Goal: Task Accomplishment & Management: Manage account settings

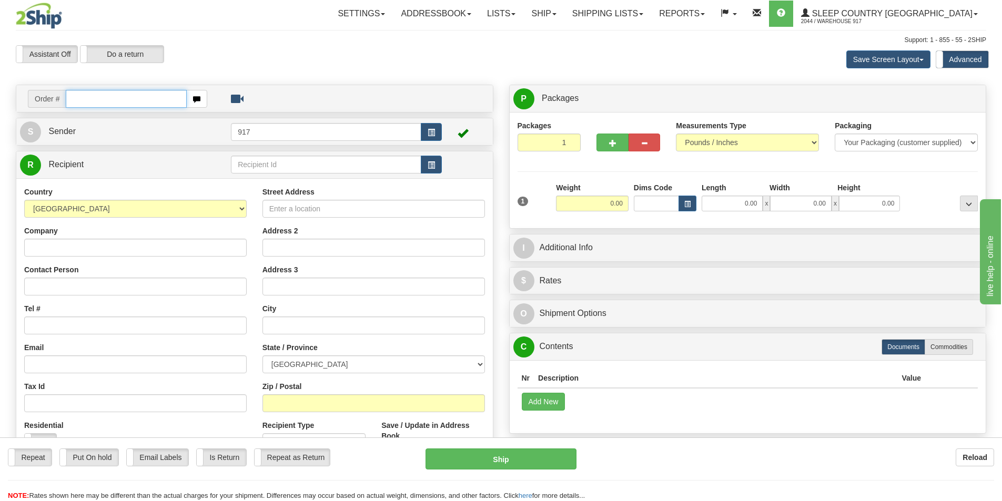
click at [110, 90] on input "text" at bounding box center [126, 99] width 121 height 18
paste input "9000I136508"
type input "9000I136508"
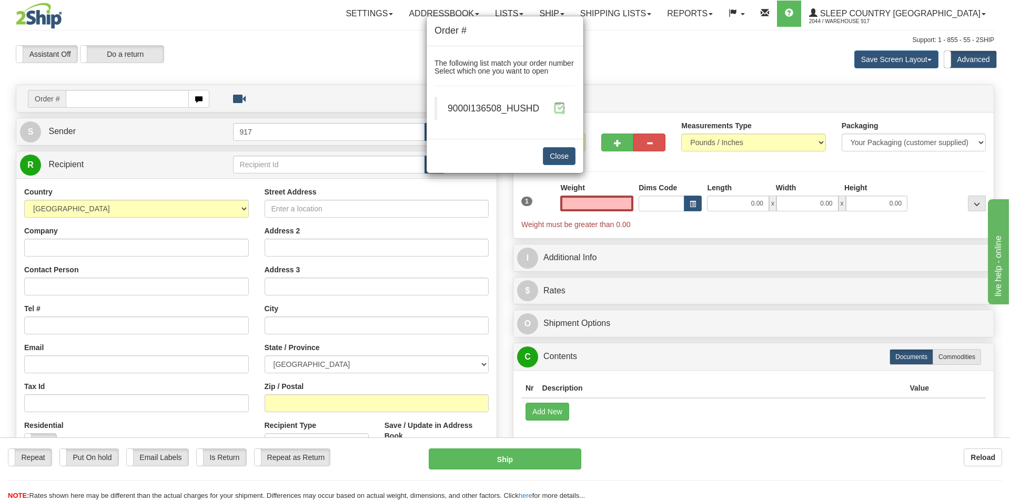
type input "0.00"
click at [556, 108] on span at bounding box center [559, 108] width 11 height 11
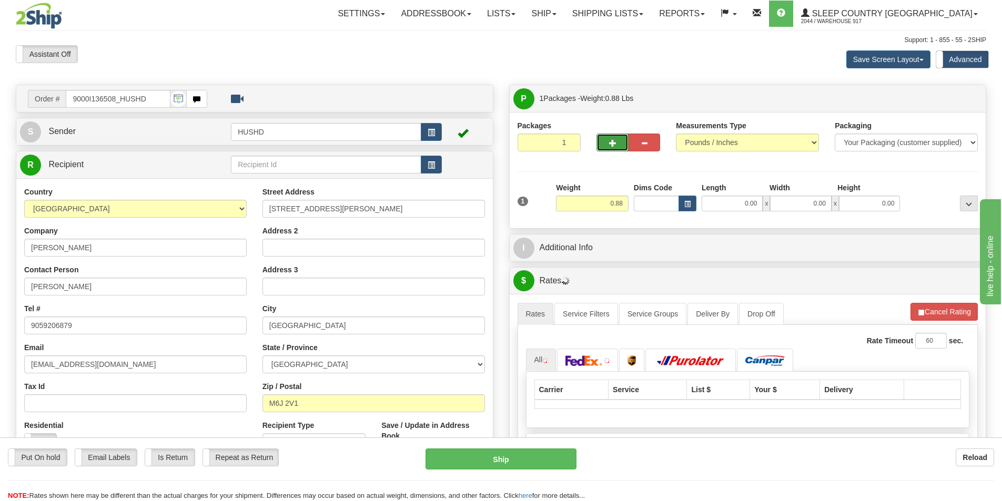
click at [609, 142] on span "button" at bounding box center [612, 143] width 7 height 7
type input "2"
click at [952, 100] on span "Package Level" at bounding box center [955, 98] width 42 height 7
radio input "true"
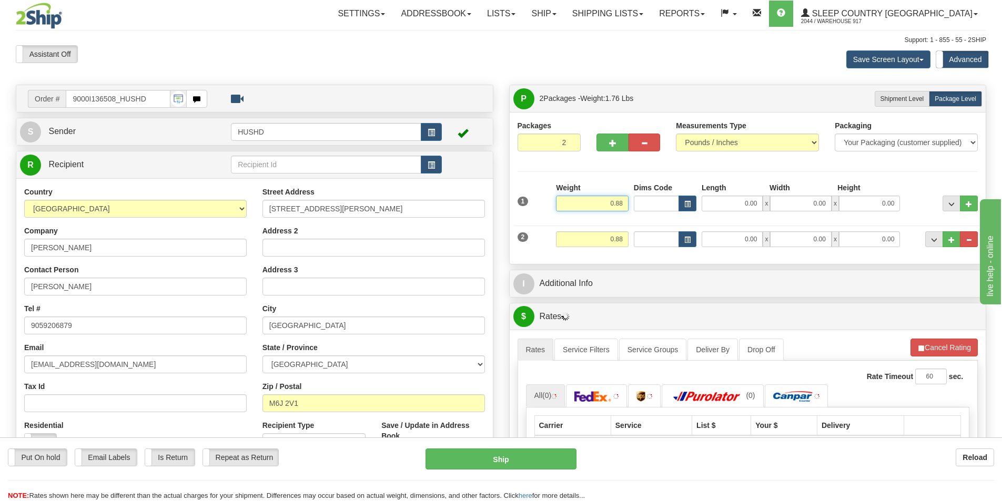
drag, startPoint x: 610, startPoint y: 205, endPoint x: 661, endPoint y: 205, distance: 51.0
click at [661, 205] on div "1 Weight 0.88 Dims Code 0.00" at bounding box center [748, 200] width 466 height 37
type input "2"
type input "1.00"
click at [644, 242] on input "Dims Code" at bounding box center [656, 239] width 45 height 16
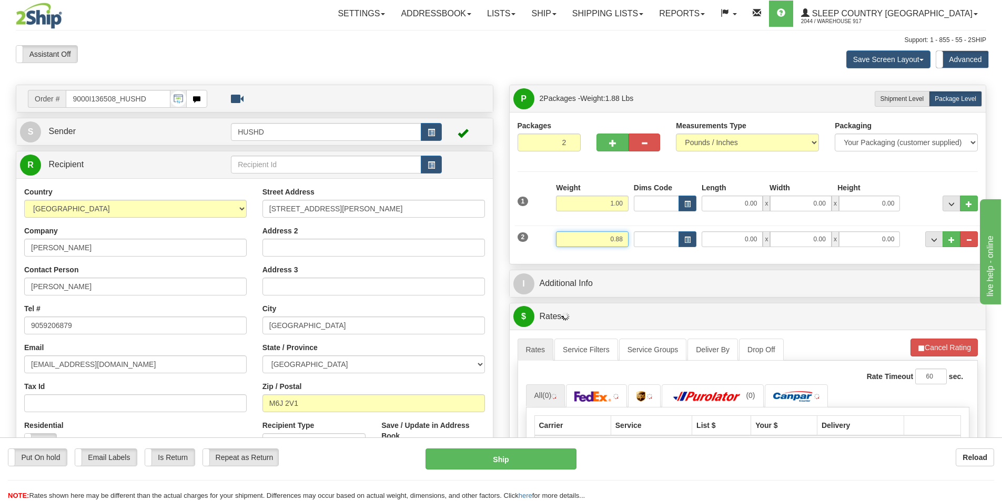
drag, startPoint x: 642, startPoint y: 240, endPoint x: 656, endPoint y: 240, distance: 14.2
click at [656, 240] on div "2 Weight 0.88 Dims Code Length Width Height" at bounding box center [748, 237] width 466 height 35
type input "1.00"
click at [758, 201] on input "0.00" at bounding box center [731, 204] width 61 height 16
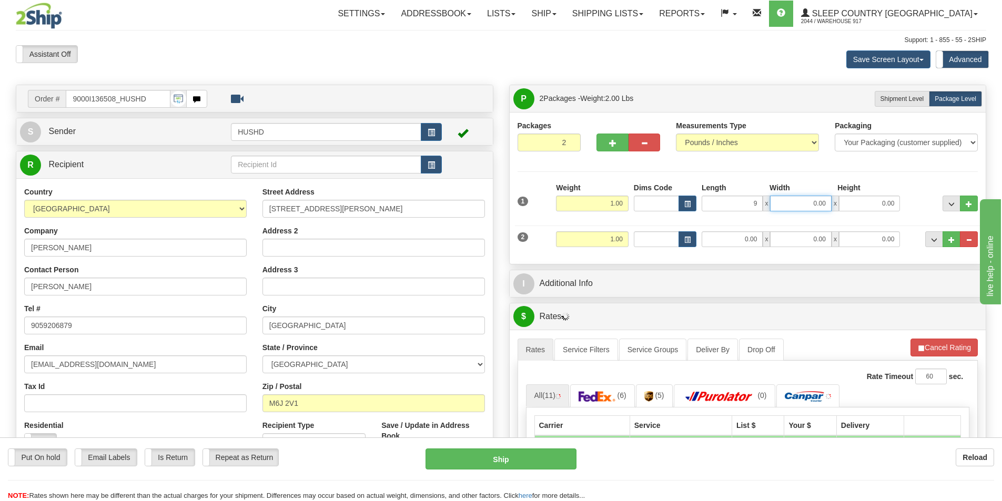
type input "9.00"
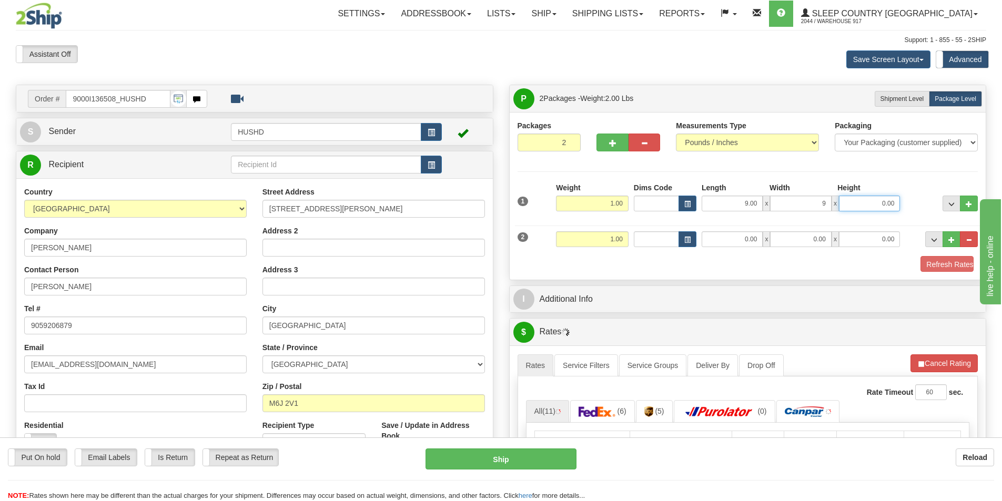
type input "9.00"
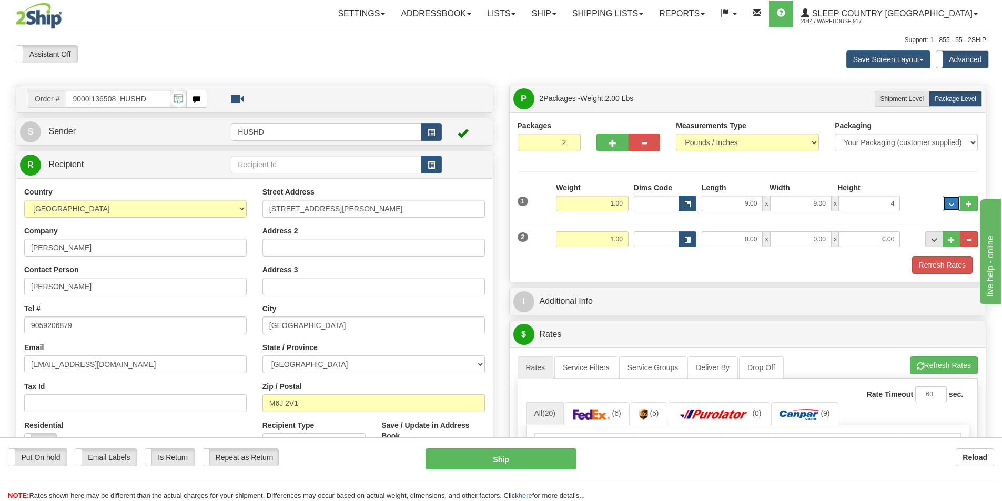
type input "4.00"
type input "9.00"
type input "2.00"
drag, startPoint x: 710, startPoint y: 272, endPoint x: 787, endPoint y: 273, distance: 76.8
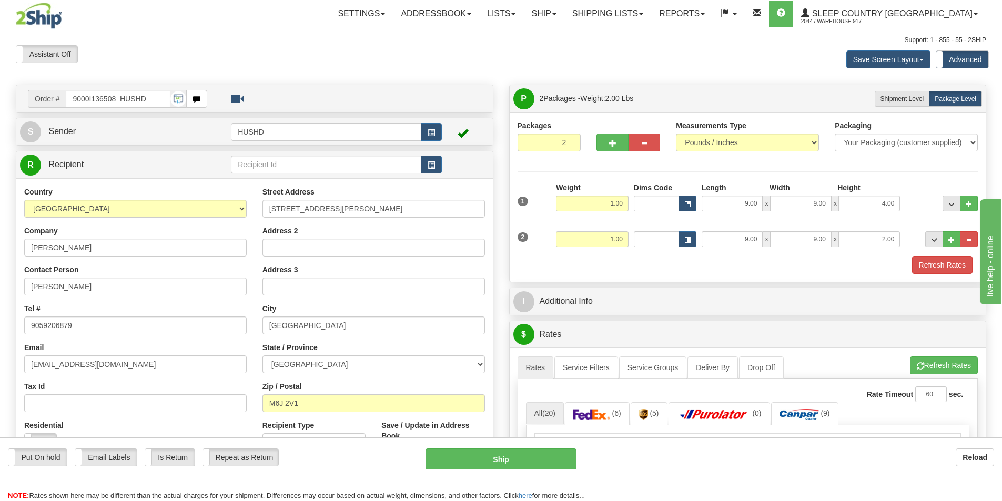
click at [710, 272] on div "Refresh Rates" at bounding box center [748, 265] width 466 height 18
click at [941, 265] on button "Refresh Rates" at bounding box center [942, 265] width 60 height 18
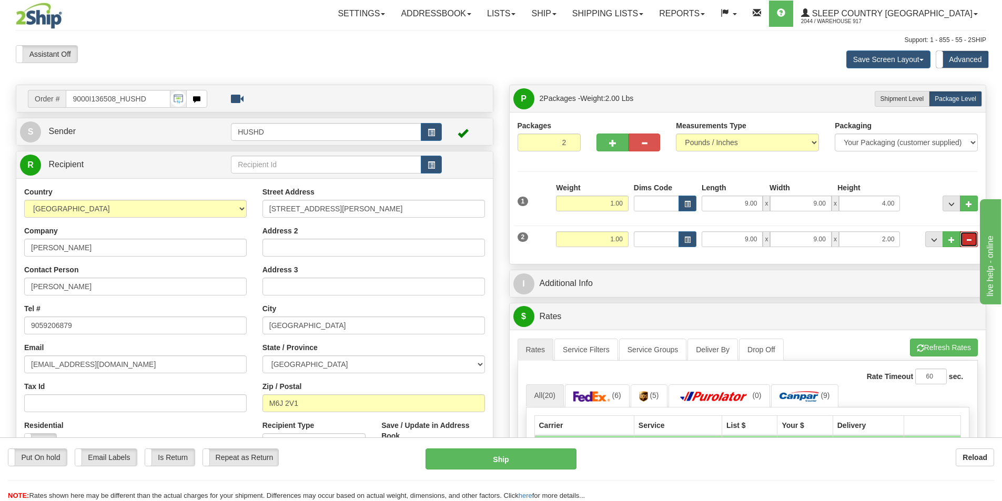
click at [972, 243] on button "..." at bounding box center [969, 239] width 18 height 16
type input "1"
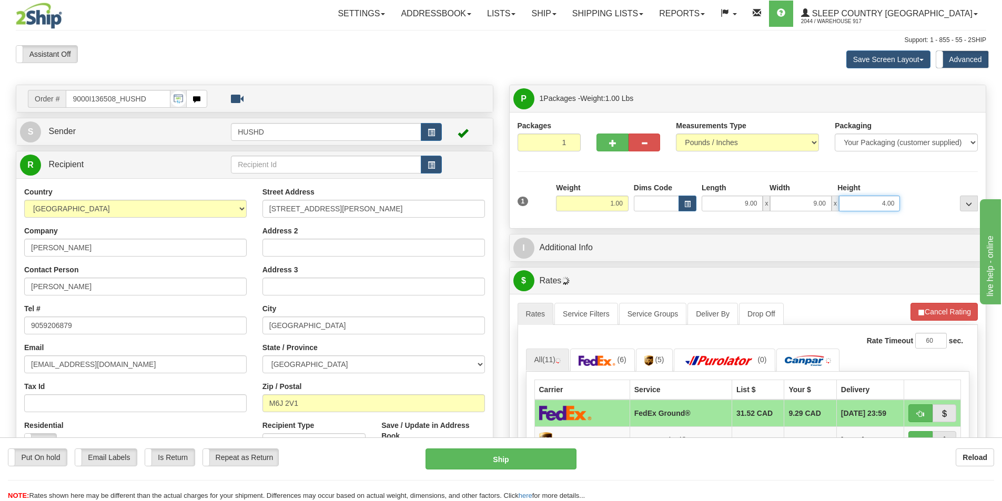
drag, startPoint x: 865, startPoint y: 205, endPoint x: 913, endPoint y: 203, distance: 48.9
click at [913, 203] on div "1 Weight 1.00 Dims Code 9.00" at bounding box center [748, 200] width 466 height 37
type input "2.00"
click at [708, 225] on div "Packages 1 1 Measurements Type" at bounding box center [748, 170] width 476 height 116
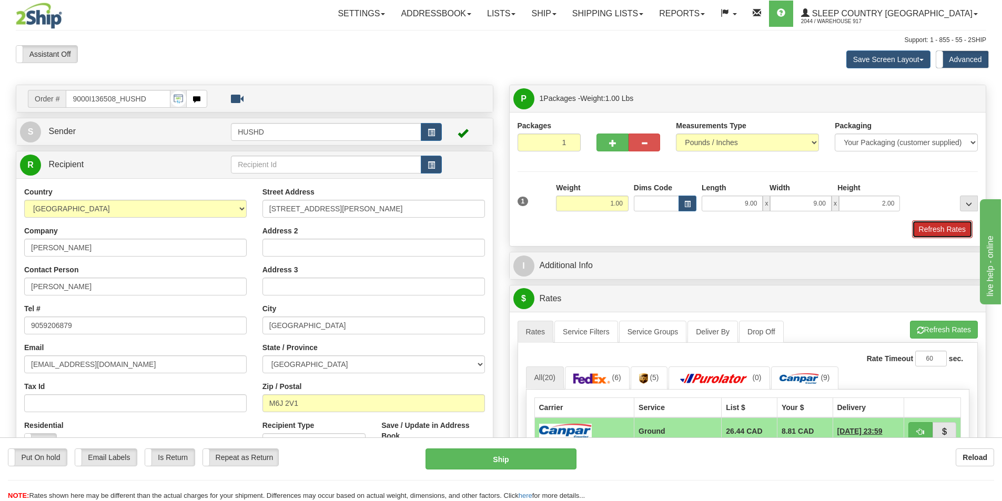
click at [951, 233] on button "Refresh Rates" at bounding box center [942, 229] width 60 height 18
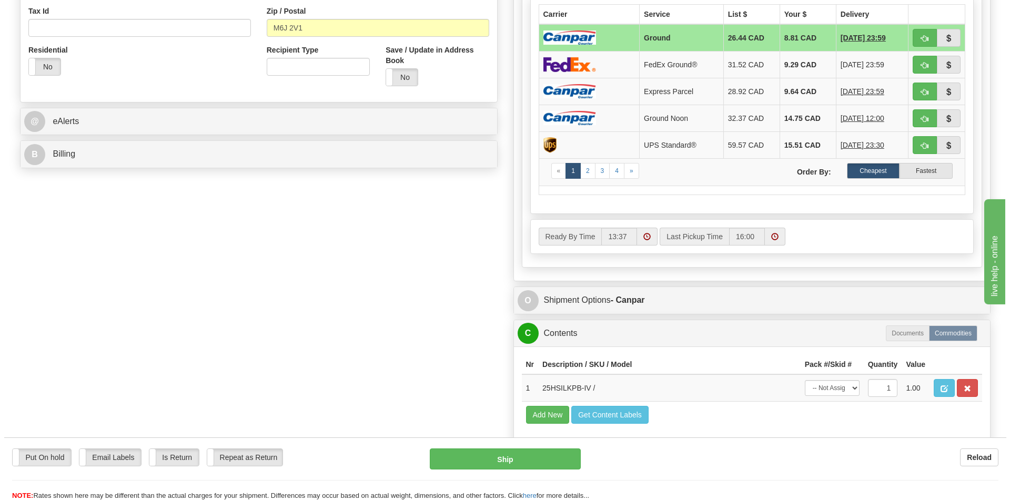
scroll to position [473, 0]
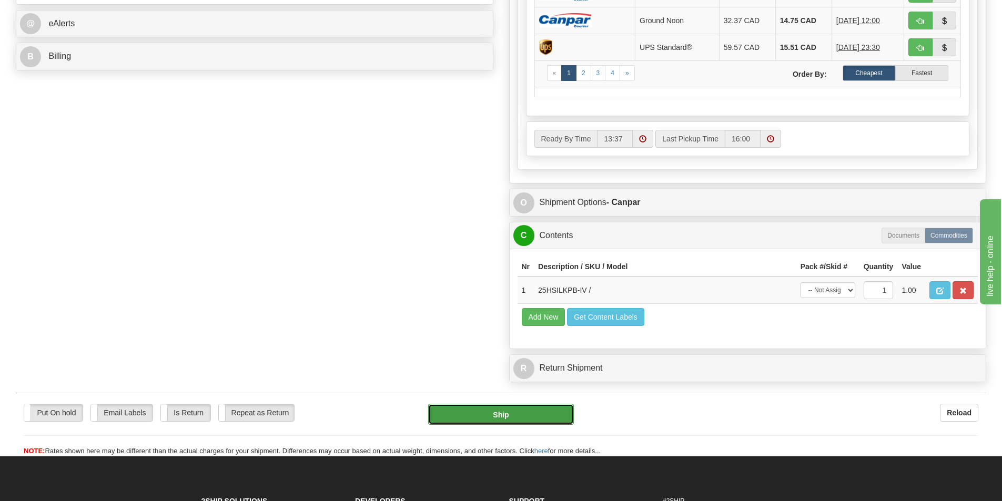
click at [475, 417] on button "Ship" at bounding box center [501, 414] width 146 height 21
type input "1"
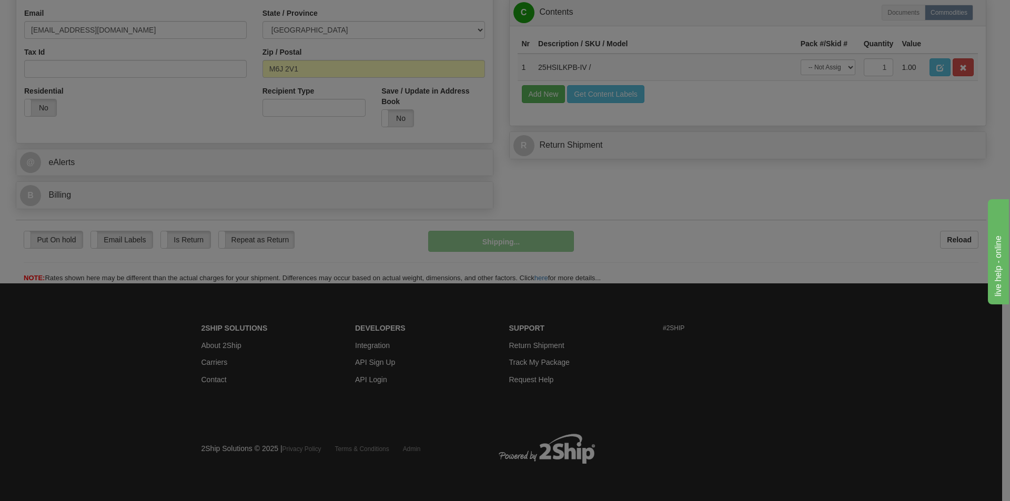
scroll to position [335, 0]
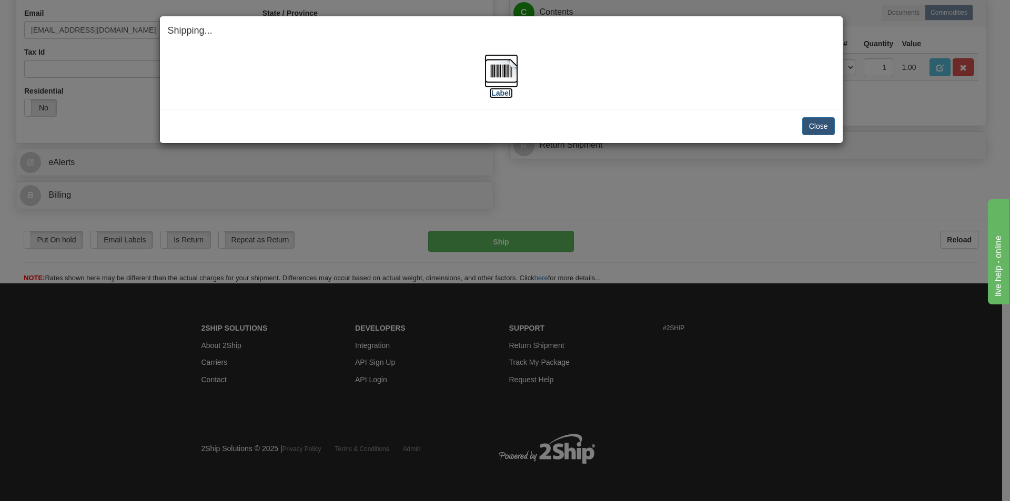
click at [509, 85] on img at bounding box center [501, 71] width 34 height 34
click at [819, 125] on button "Close" at bounding box center [818, 126] width 33 height 18
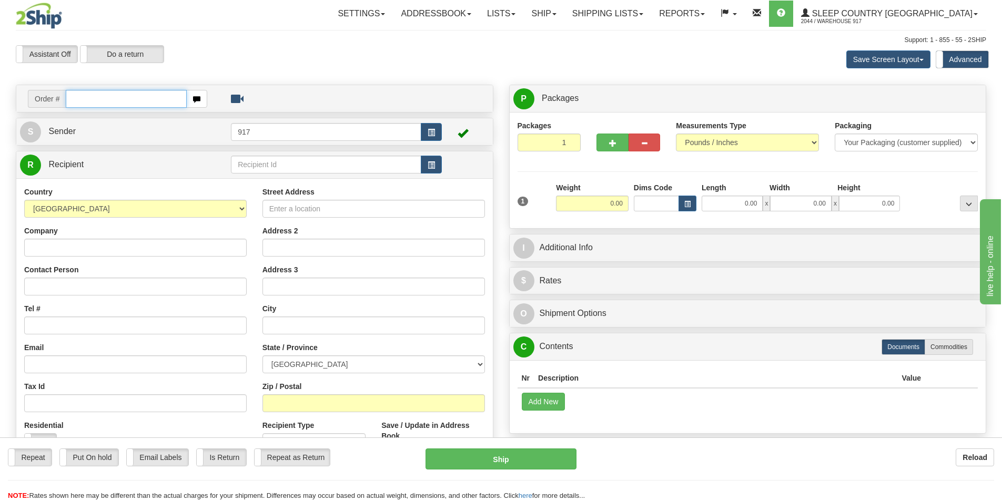
click at [100, 103] on input "text" at bounding box center [126, 99] width 121 height 18
paste input "9007I136828"
type input "9007I136828_HUSHD"
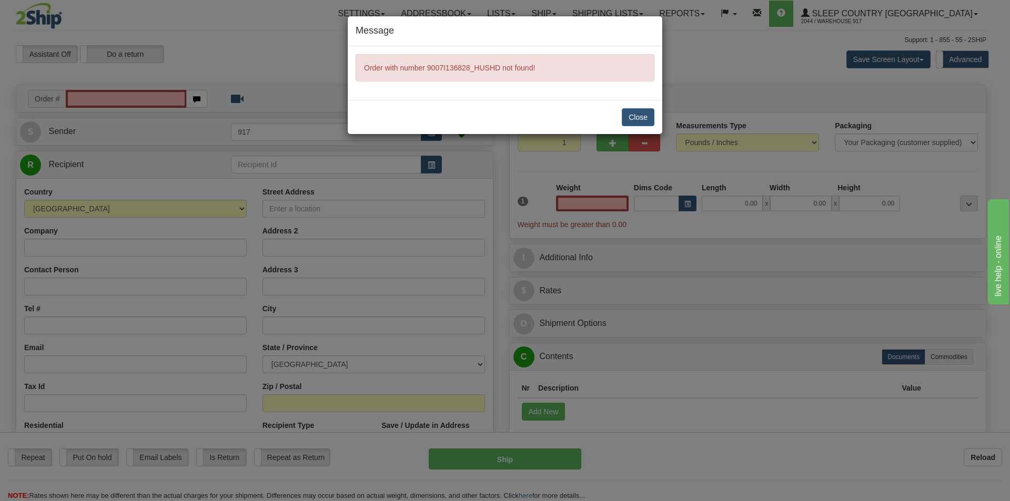
type input "0.00"
click at [632, 109] on button "Close" at bounding box center [638, 117] width 33 height 18
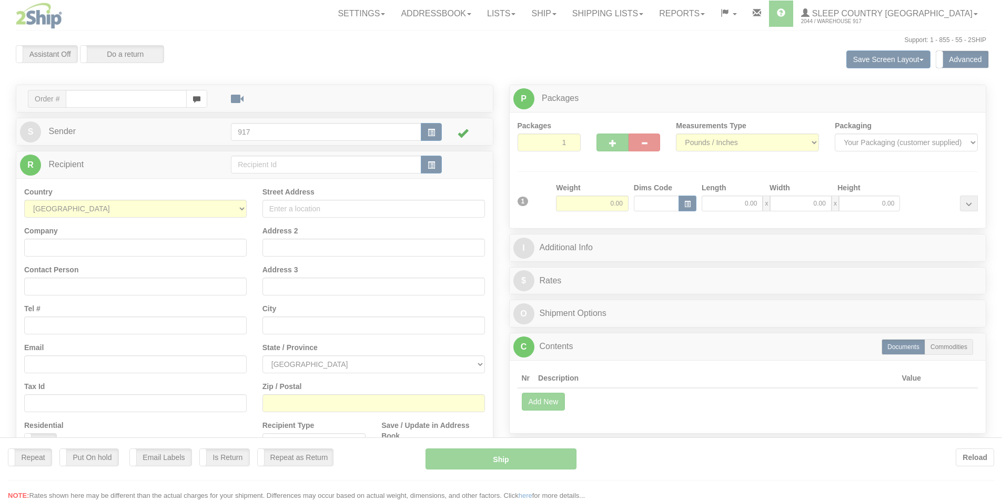
click at [161, 102] on div at bounding box center [501, 250] width 1002 height 501
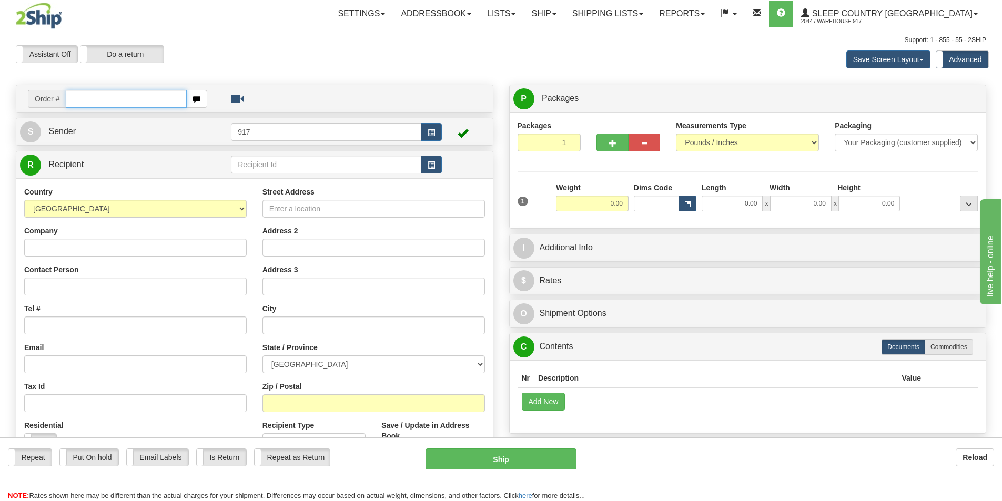
drag, startPoint x: 0, startPoint y: 0, endPoint x: 161, endPoint y: 102, distance: 190.5
click at [161, 102] on input "text" at bounding box center [126, 99] width 121 height 18
paste input "9007I136828"
type input "9007I136828"
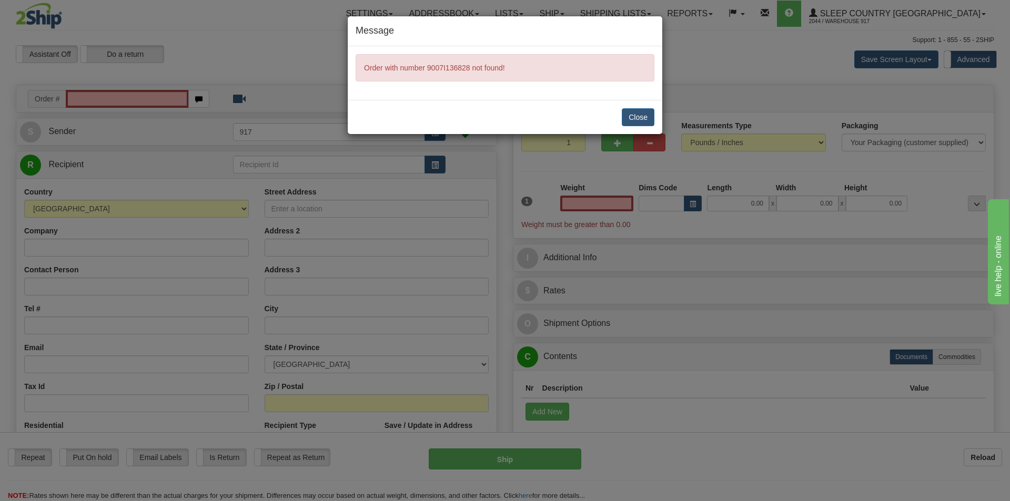
type input "0.00"
click at [634, 118] on button "Close" at bounding box center [638, 117] width 33 height 18
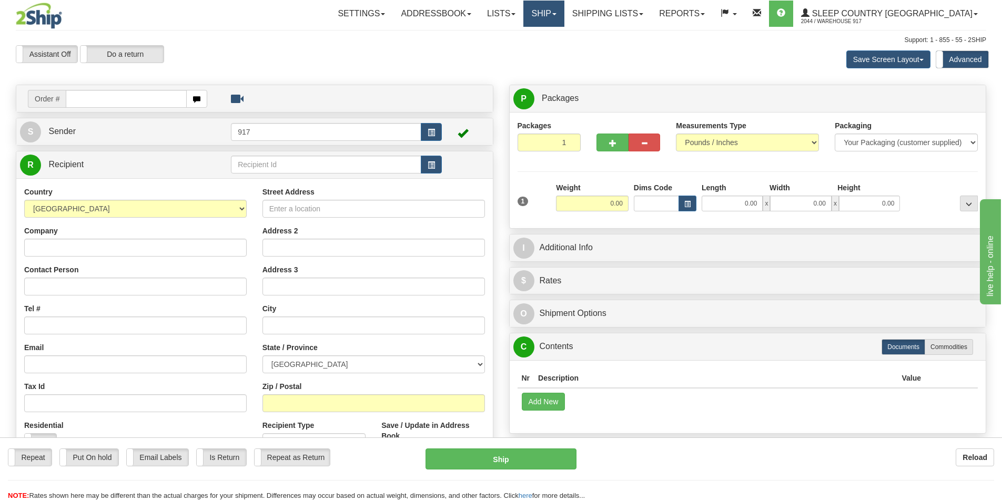
click at [564, 16] on link "Ship" at bounding box center [543, 14] width 40 height 26
click at [546, 52] on span "OnHold / Order Queue" at bounding box center [516, 50] width 74 height 8
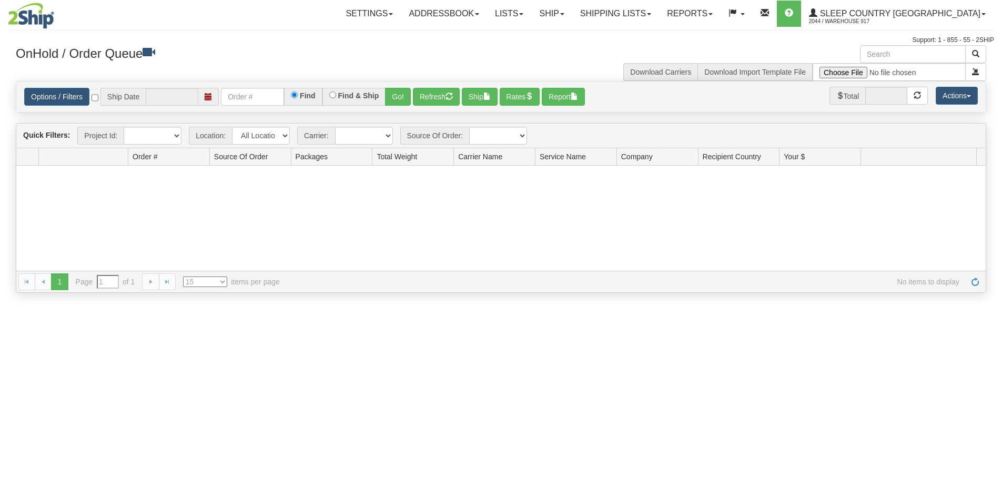
type input "09/30/2025"
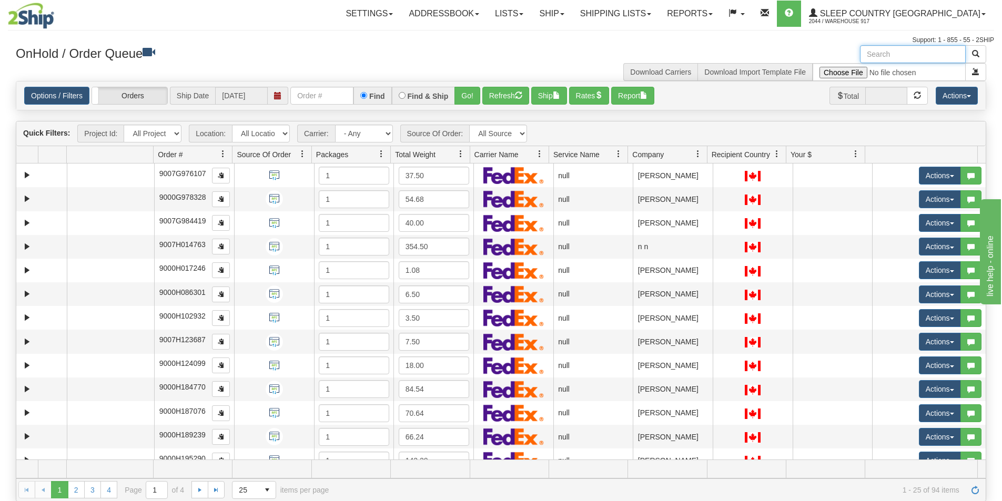
click at [905, 52] on input "text" at bounding box center [913, 54] width 106 height 18
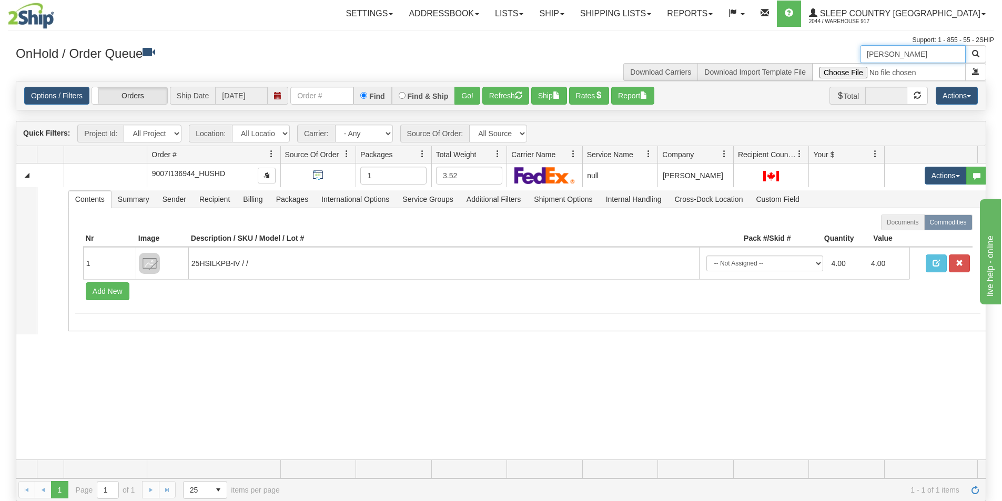
drag, startPoint x: 230, startPoint y: 156, endPoint x: 245, endPoint y: 155, distance: 14.2
click at [245, 155] on div "Aggregation Group Id Id Location Request Id Reply Id Order # Source Of Order Pa…" at bounding box center [496, 154] width 961 height 17
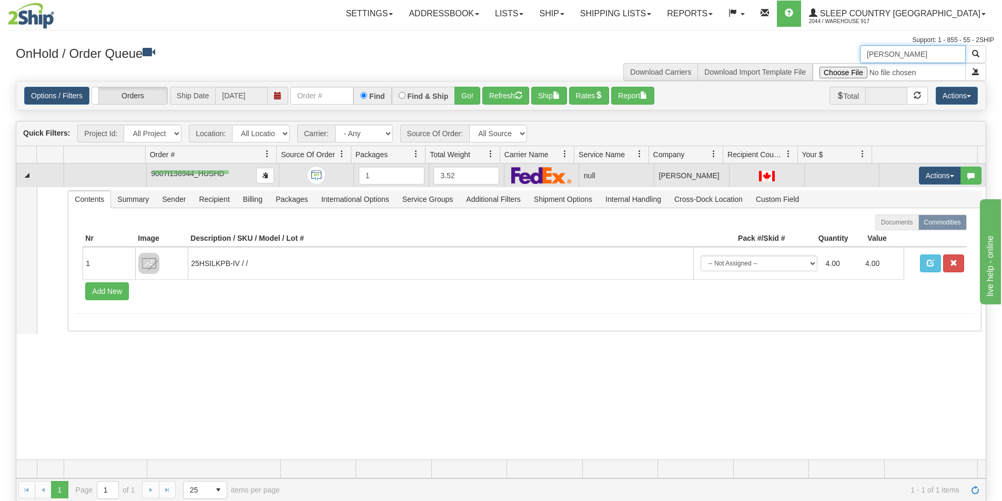
drag, startPoint x: 229, startPoint y: 174, endPoint x: 153, endPoint y: 170, distance: 75.8
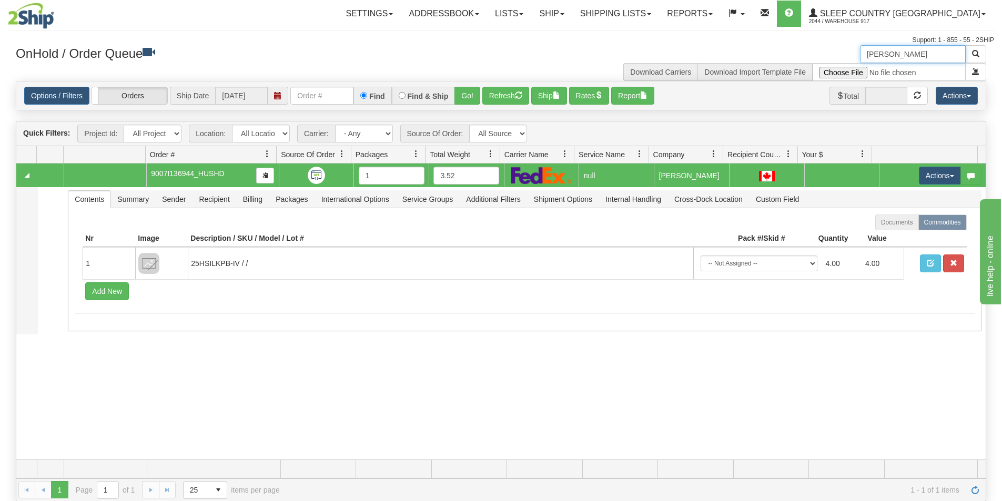
type input "Karl"
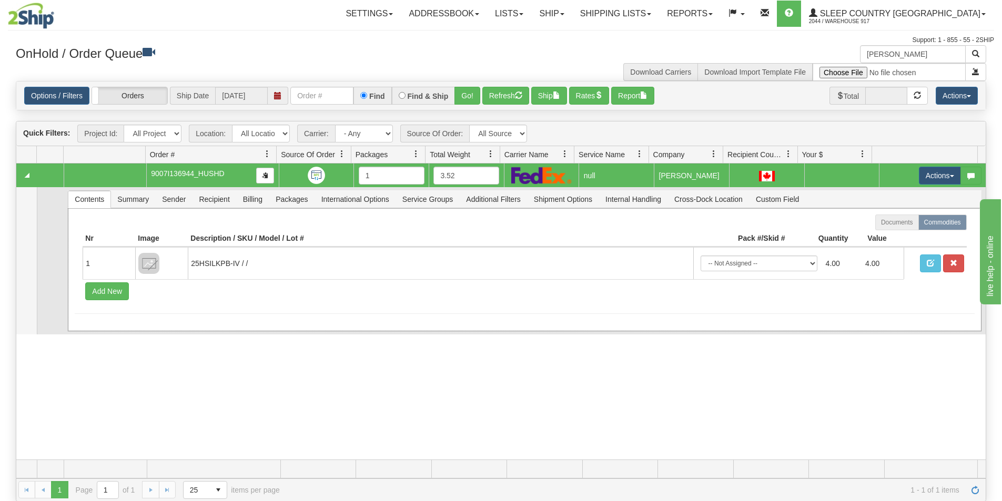
drag, startPoint x: 160, startPoint y: 171, endPoint x: 643, endPoint y: 313, distance: 502.7
click at [643, 313] on hr at bounding box center [524, 313] width 899 height 1
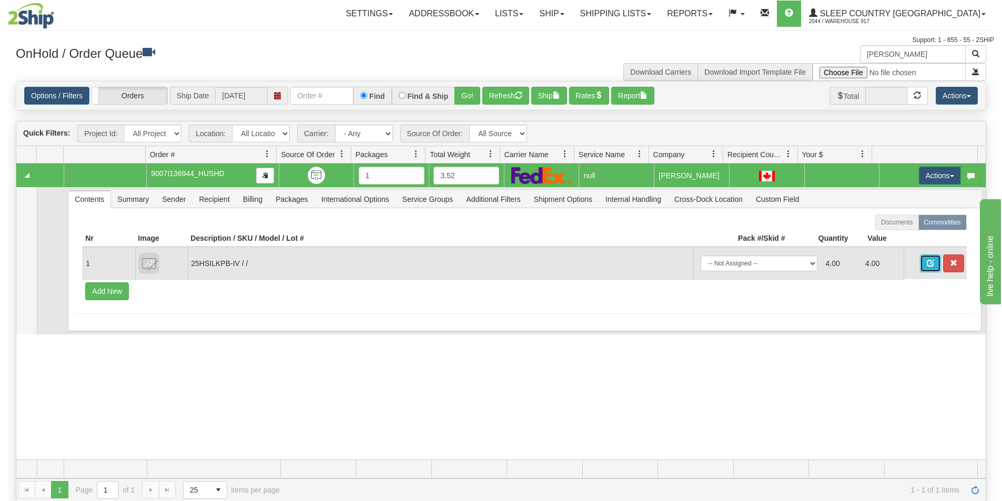
click at [927, 264] on span "button" at bounding box center [930, 262] width 7 height 7
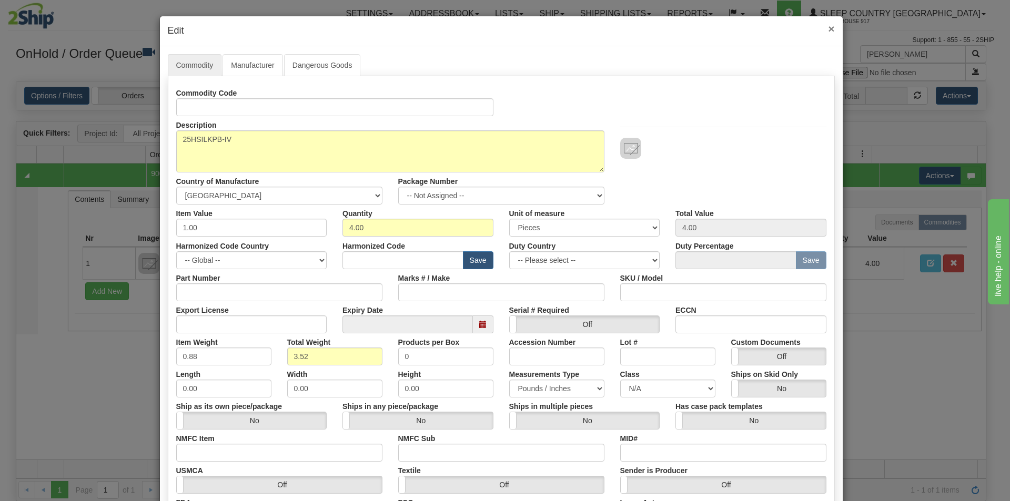
click at [828, 25] on span "×" at bounding box center [831, 29] width 6 height 12
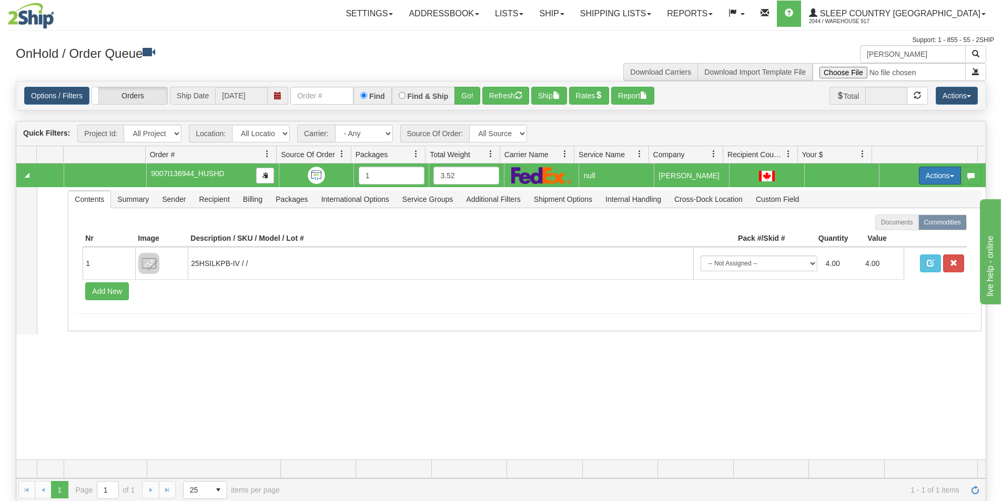
click at [950, 177] on span "button" at bounding box center [952, 176] width 4 height 2
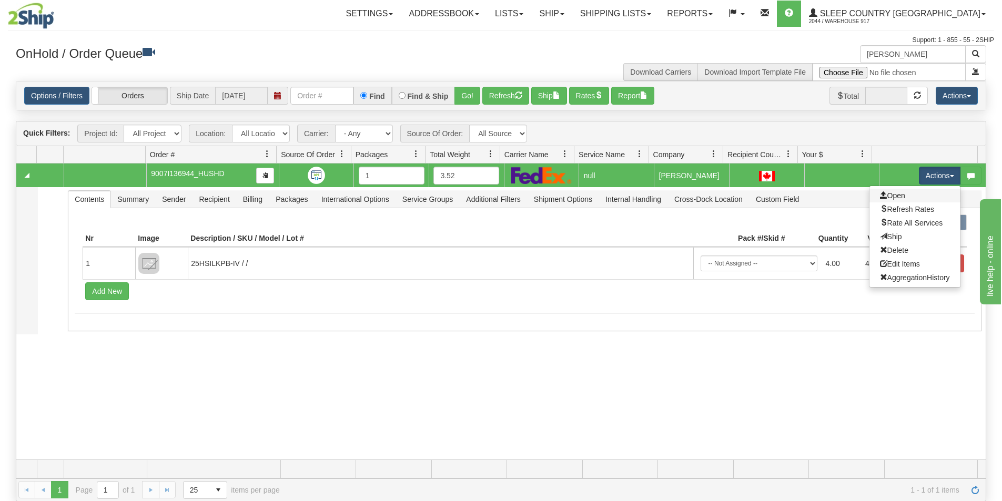
click at [900, 195] on link "Open" at bounding box center [914, 196] width 91 height 14
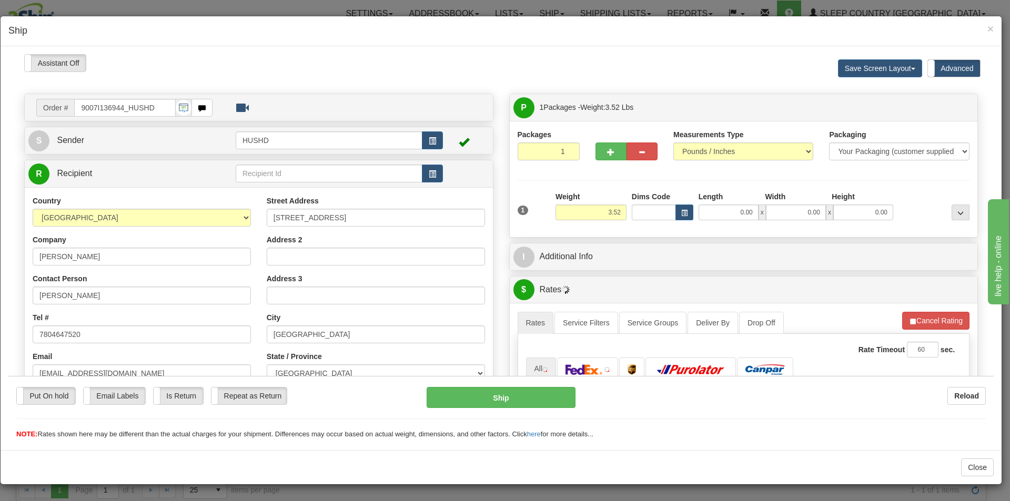
click at [168, 101] on input "9007I136944_HUSHD" at bounding box center [124, 107] width 101 height 18
click at [994, 31] on div "× Ship" at bounding box center [501, 31] width 1001 height 30
click at [980, 25] on h4 "Ship" at bounding box center [500, 31] width 985 height 14
click at [988, 27] on span "×" at bounding box center [990, 29] width 6 height 12
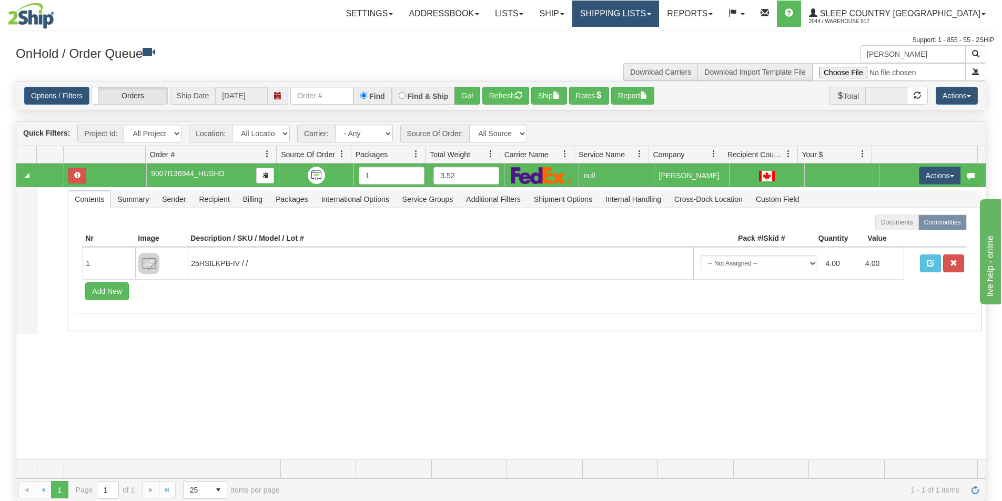
click at [656, 19] on link "Shipping lists" at bounding box center [615, 14] width 87 height 26
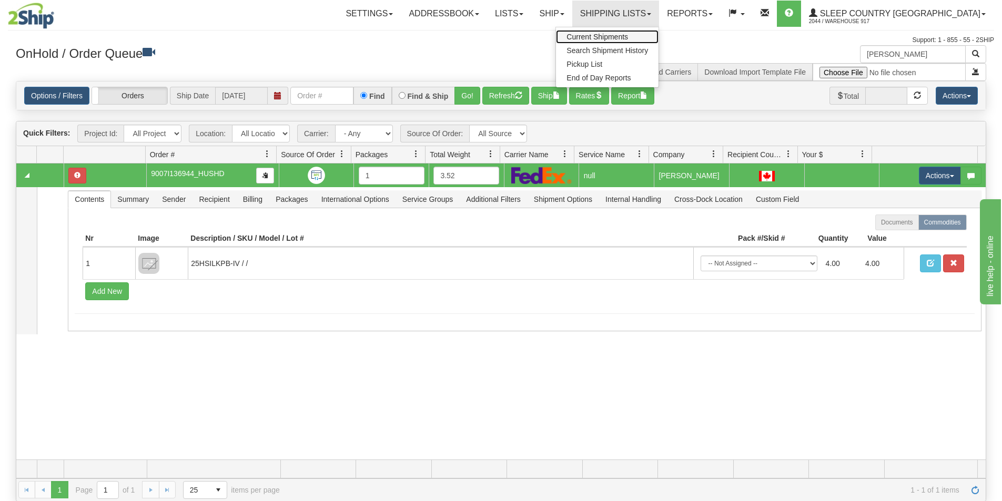
click at [628, 35] on span "Current Shipments" at bounding box center [597, 37] width 62 height 8
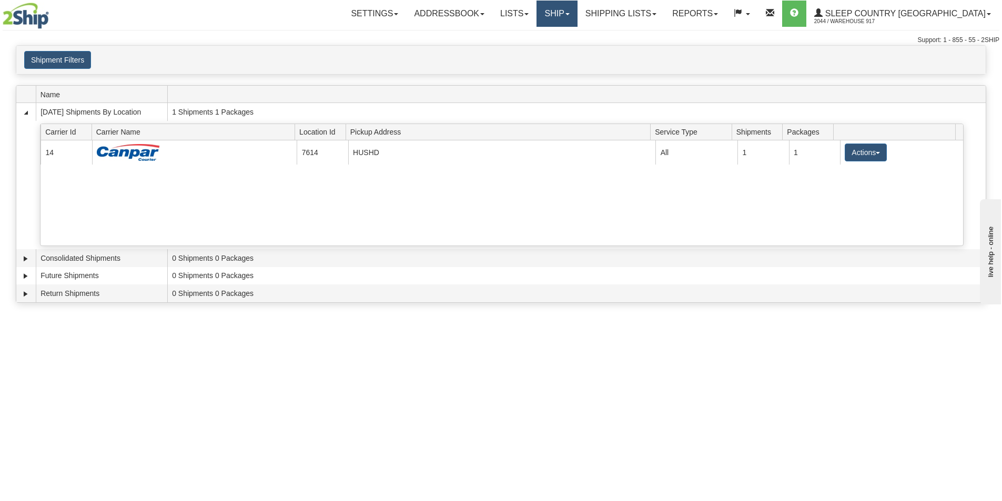
click at [577, 17] on link "Ship" at bounding box center [556, 14] width 40 height 26
click at [532, 39] on span "Ship Screen" at bounding box center [512, 37] width 40 height 8
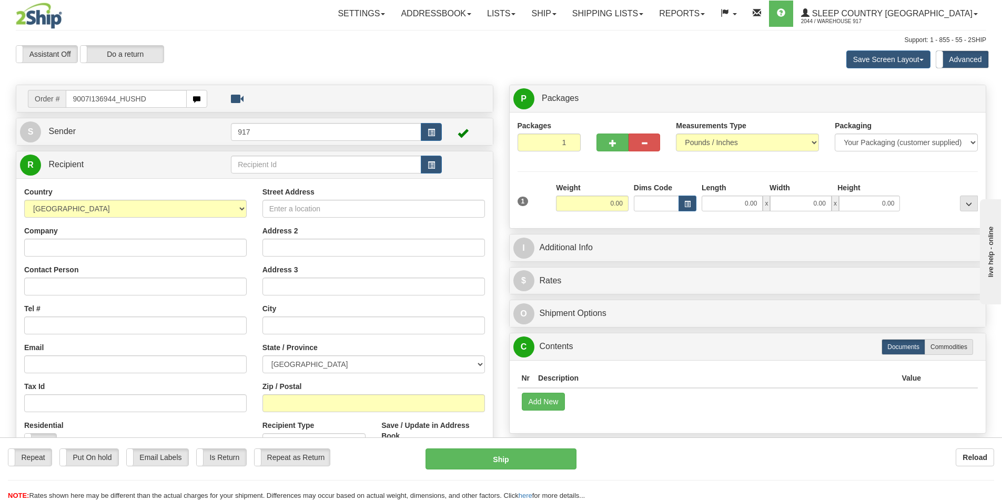
type input "9007I136944_HUSHD"
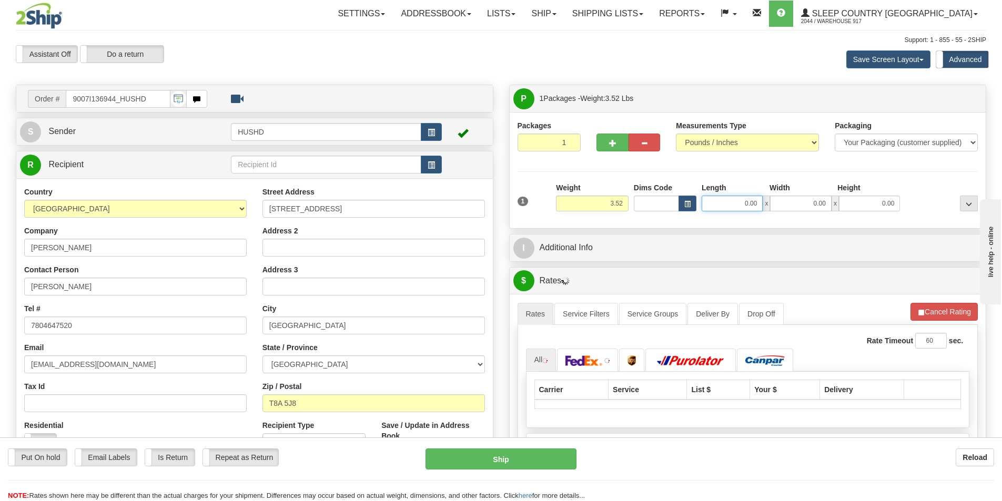
click at [738, 204] on input "0.00" at bounding box center [731, 204] width 61 height 16
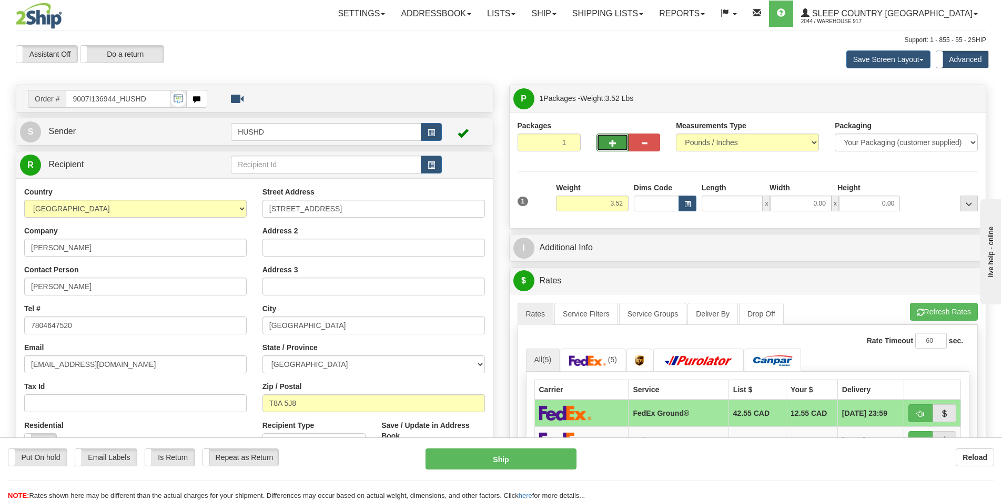
type input "0.00"
click at [613, 144] on span "button" at bounding box center [612, 143] width 7 height 7
type input "2"
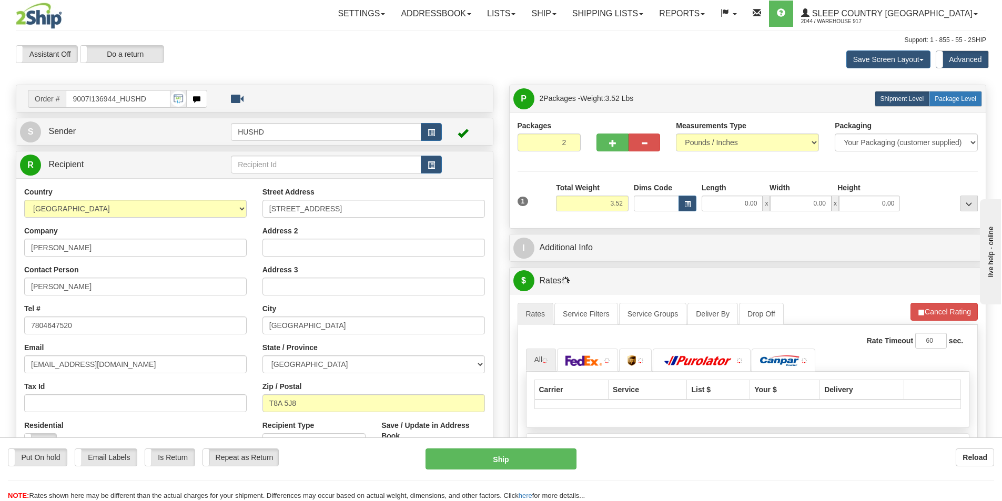
click at [955, 93] on label "Package Level Pack.." at bounding box center [955, 99] width 53 height 16
radio input "true"
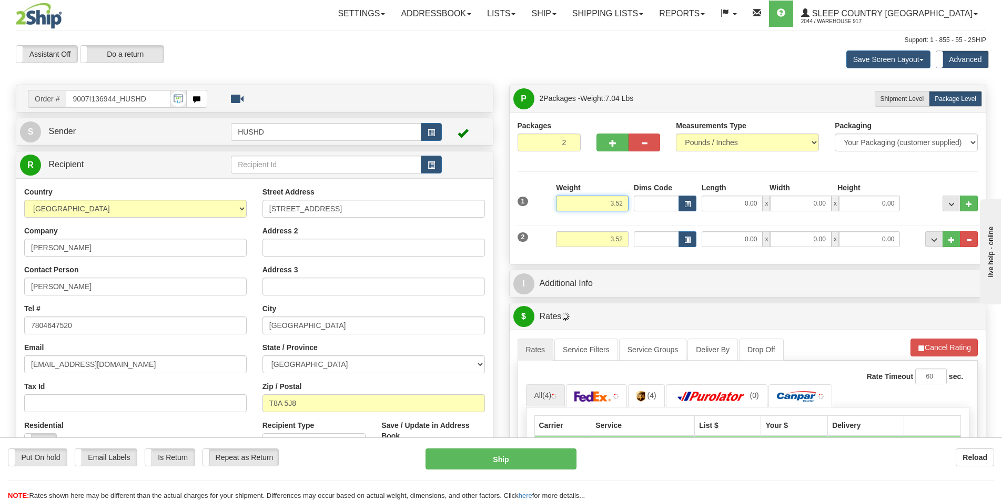
drag, startPoint x: 606, startPoint y: 205, endPoint x: 668, endPoint y: 205, distance: 62.1
click at [668, 205] on div "1 Weight 3.52 Dims Code 0.00" at bounding box center [748, 200] width 466 height 37
type input "2.00"
click at [636, 241] on input "Dims Code" at bounding box center [656, 239] width 45 height 16
drag, startPoint x: 604, startPoint y: 241, endPoint x: 635, endPoint y: 238, distance: 31.2
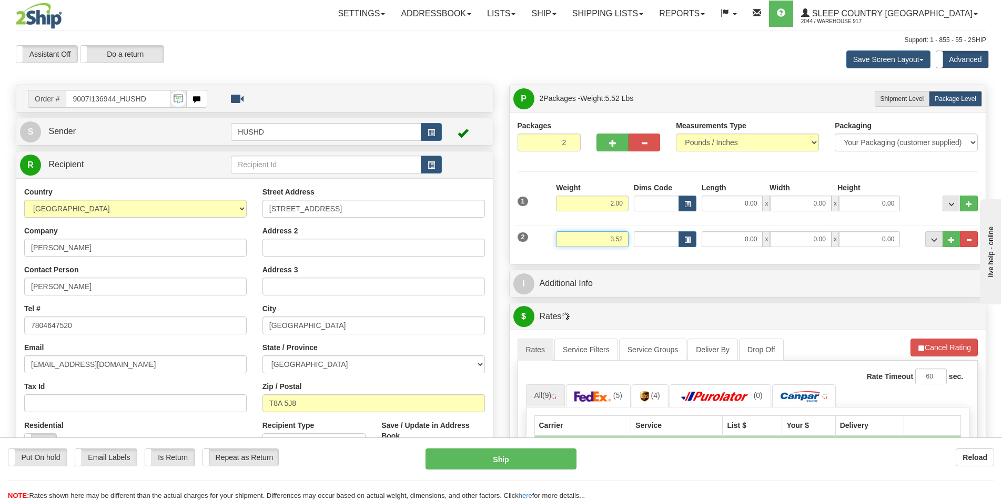
click at [635, 238] on div "2 Weight 3.52 Dims Code Length Width Height" at bounding box center [748, 237] width 466 height 35
type input "1.00"
click at [749, 201] on input "0.00" at bounding box center [731, 204] width 61 height 16
type input "9.00"
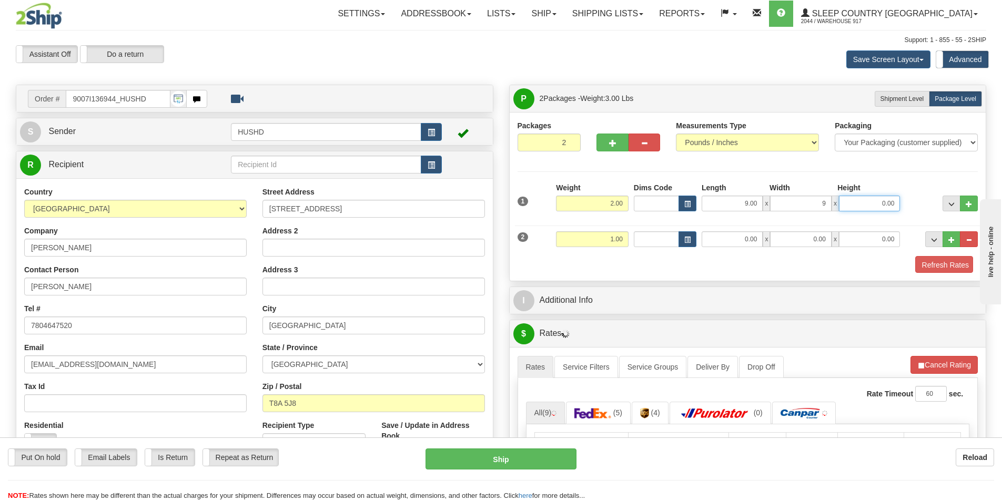
type input "9.00"
type input "4.00"
type input "9.00"
type input "2.00"
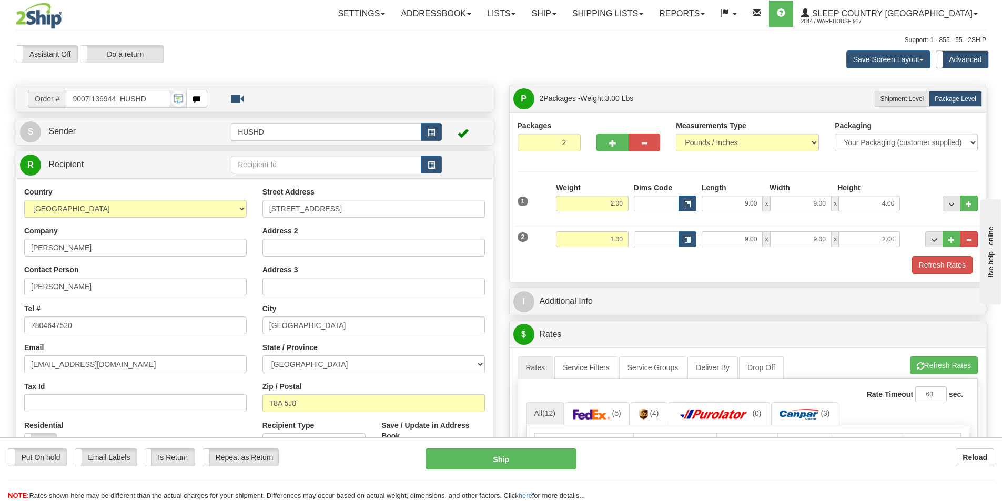
drag, startPoint x: 714, startPoint y: 267, endPoint x: 858, endPoint y: 286, distance: 145.8
click at [717, 270] on div "Refresh Rates" at bounding box center [748, 265] width 466 height 18
click at [941, 268] on button "Refresh Rates" at bounding box center [942, 265] width 60 height 18
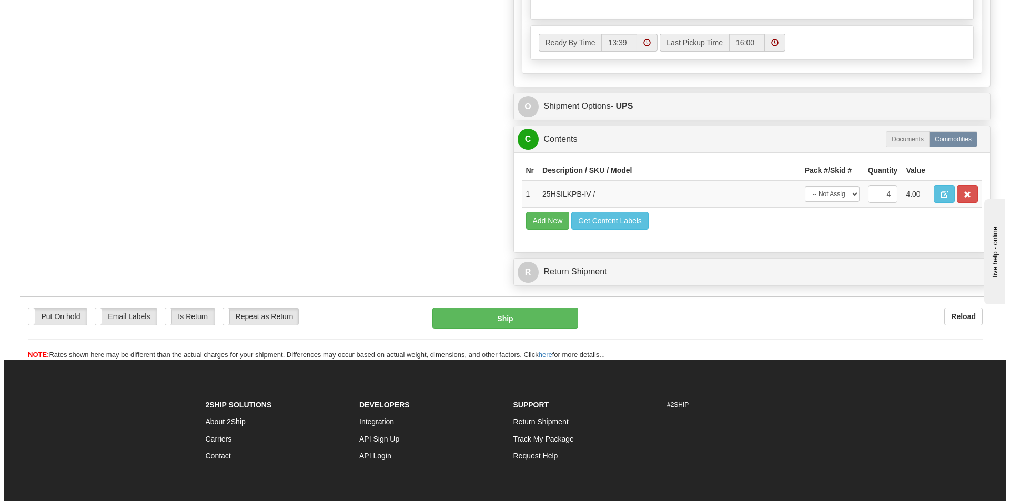
scroll to position [556, 0]
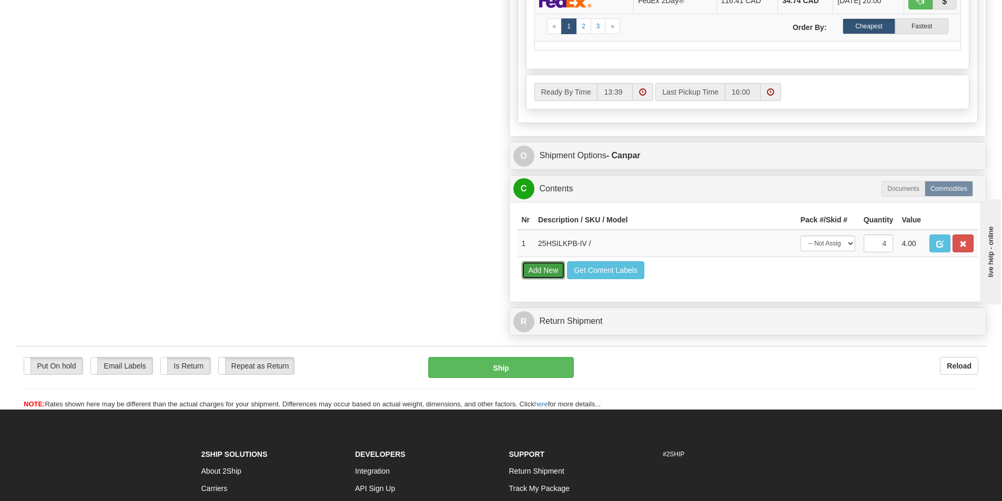
drag, startPoint x: 540, startPoint y: 267, endPoint x: 480, endPoint y: 268, distance: 60.5
click at [538, 270] on button "Add New" at bounding box center [544, 270] width 44 height 18
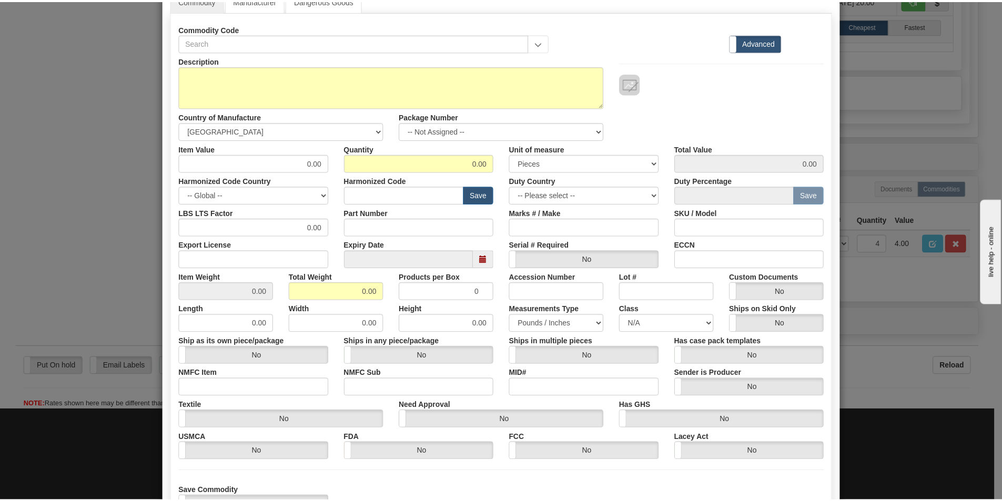
scroll to position [0, 0]
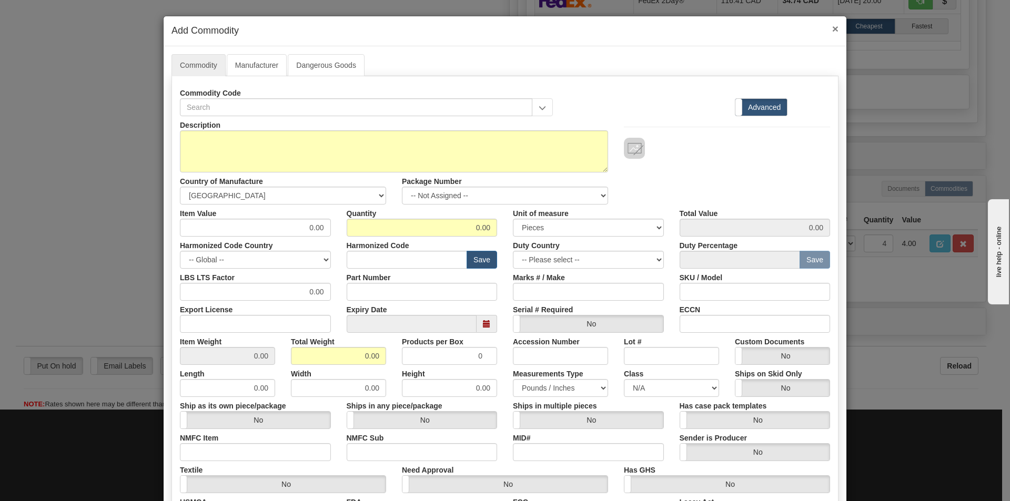
click at [832, 27] on span "×" at bounding box center [835, 29] width 6 height 12
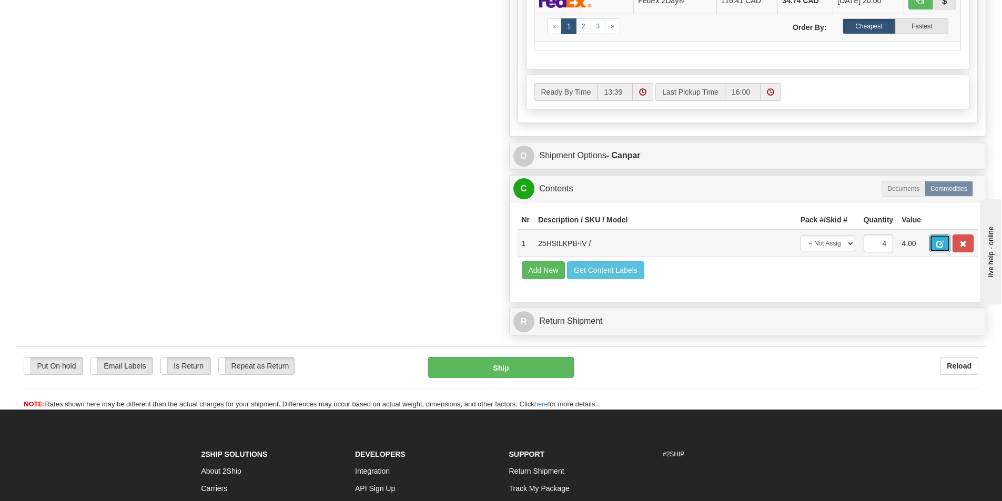
click at [938, 246] on span "button" at bounding box center [939, 244] width 7 height 7
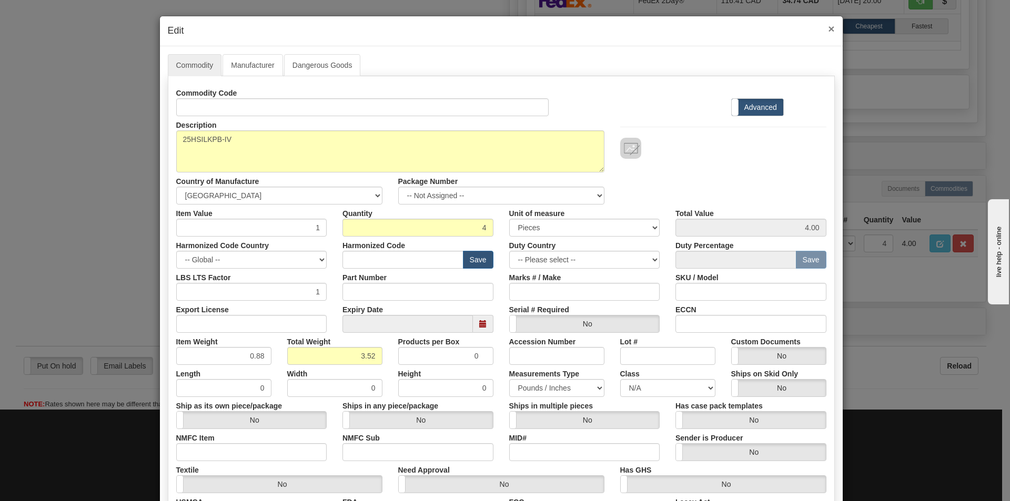
click at [828, 27] on span "×" at bounding box center [831, 29] width 6 height 12
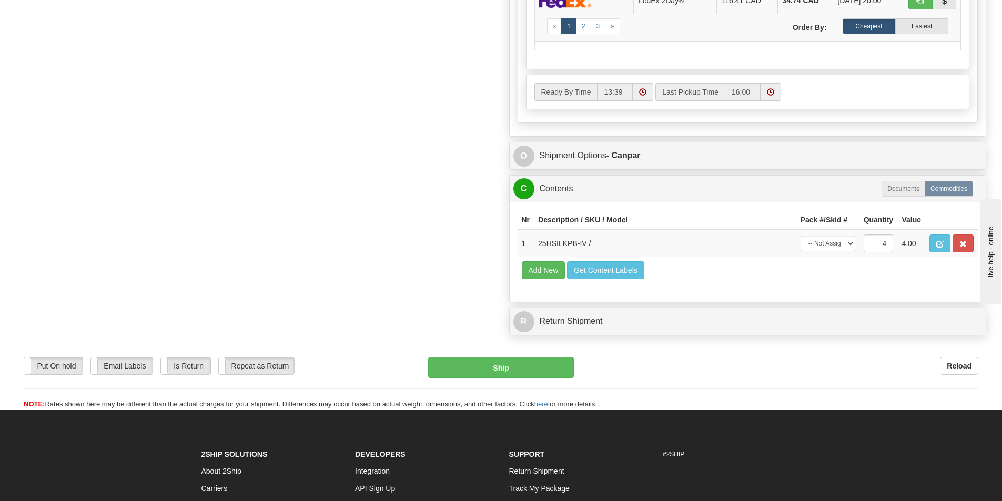
click at [710, 259] on td "Add New Get Content Labels" at bounding box center [747, 270] width 461 height 27
click at [821, 244] on select "-- Not Assigned -- Package 1 Package 2 Split" at bounding box center [827, 244] width 55 height 16
select select "SPLIT"
click at [800, 236] on select "-- Not Assigned -- Package 1 Package 2 Split" at bounding box center [827, 244] width 55 height 16
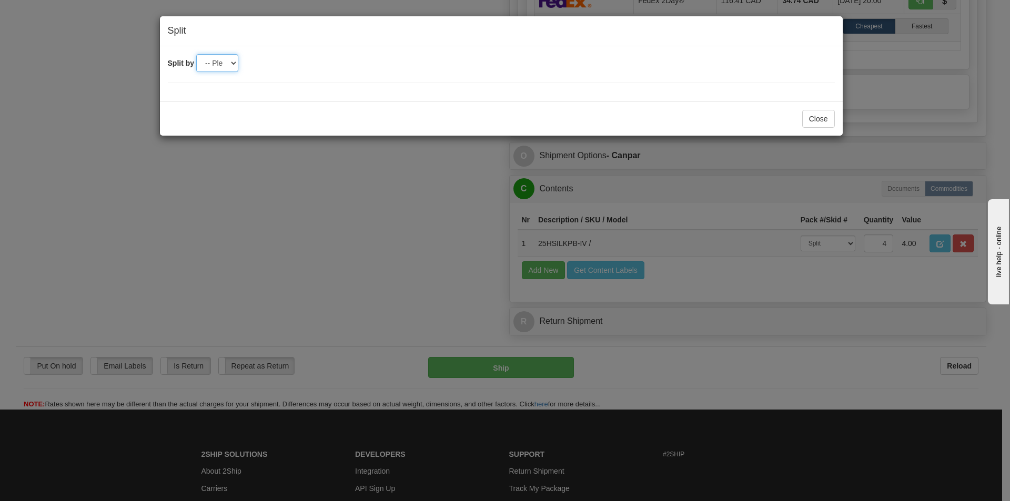
click at [223, 67] on select "-- Please select -- 2" at bounding box center [217, 63] width 42 height 18
select select "2"
click at [196, 54] on select "-- Please select -- 2" at bounding box center [217, 63] width 42 height 18
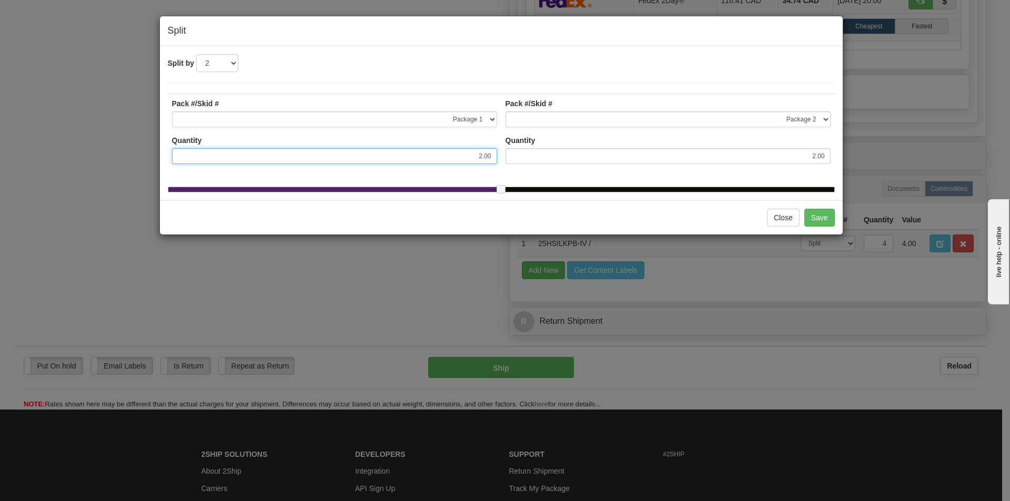
drag, startPoint x: 470, startPoint y: 157, endPoint x: 482, endPoint y: 159, distance: 11.8
click at [482, 159] on input "2.00" at bounding box center [334, 156] width 325 height 16
click at [715, 213] on div "Close Save" at bounding box center [501, 217] width 683 height 34
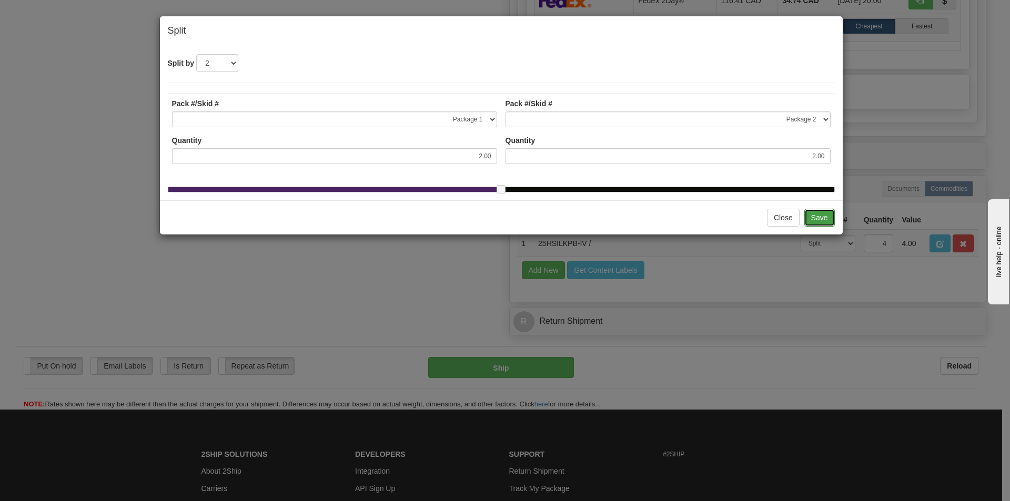
click at [817, 227] on button "Save" at bounding box center [819, 218] width 30 height 18
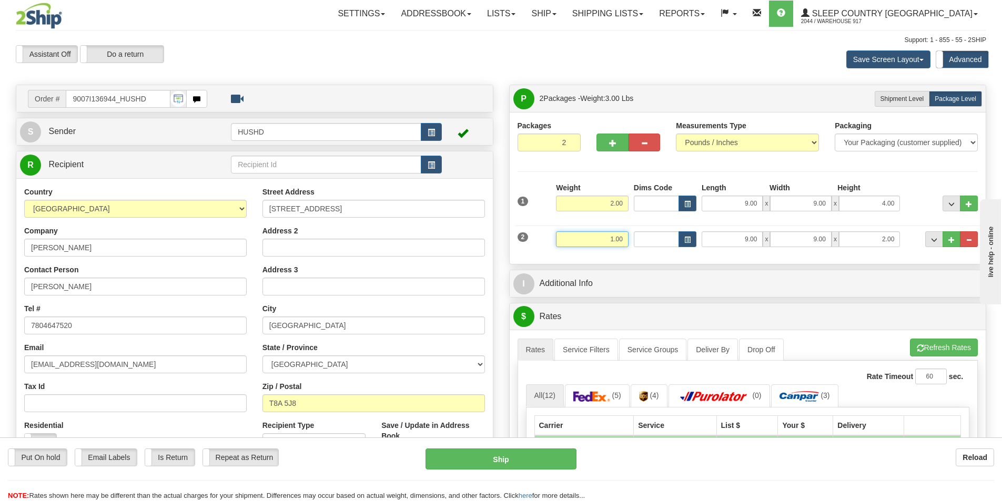
click at [612, 242] on input "1.00" at bounding box center [592, 239] width 73 height 16
type input "2.00"
click at [734, 260] on div "Packages 2 2 Measurements Type" at bounding box center [748, 188] width 476 height 152
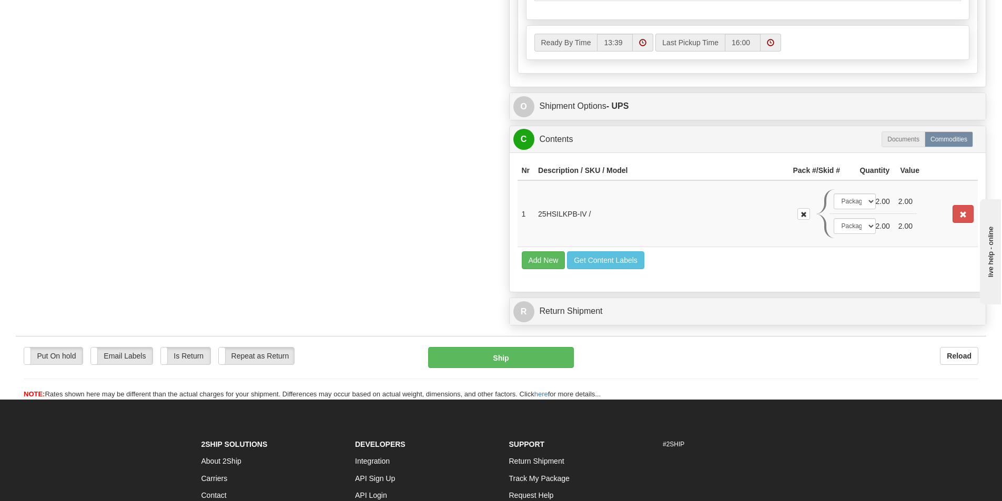
scroll to position [605, 0]
click at [862, 201] on select "-- Not Assigned -- Package 1 Package 2" at bounding box center [854, 202] width 42 height 16
click at [833, 194] on select "-- Not Assigned -- Package 1 Package 2" at bounding box center [854, 202] width 42 height 16
click at [862, 233] on select "-- Not Assigned -- Package 1 Package 2" at bounding box center [854, 226] width 42 height 16
click at [833, 218] on select "-- Not Assigned -- Package 1 Package 2" at bounding box center [854, 226] width 42 height 16
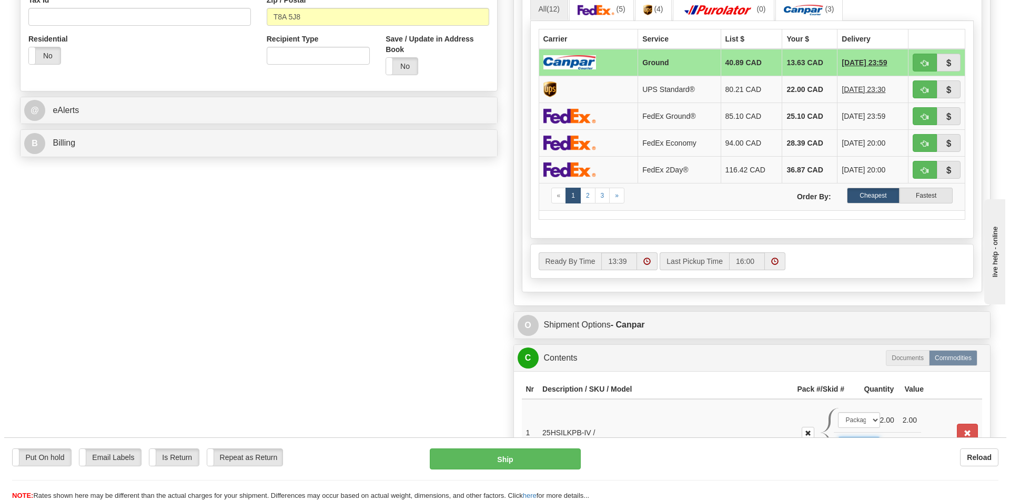
scroll to position [553, 0]
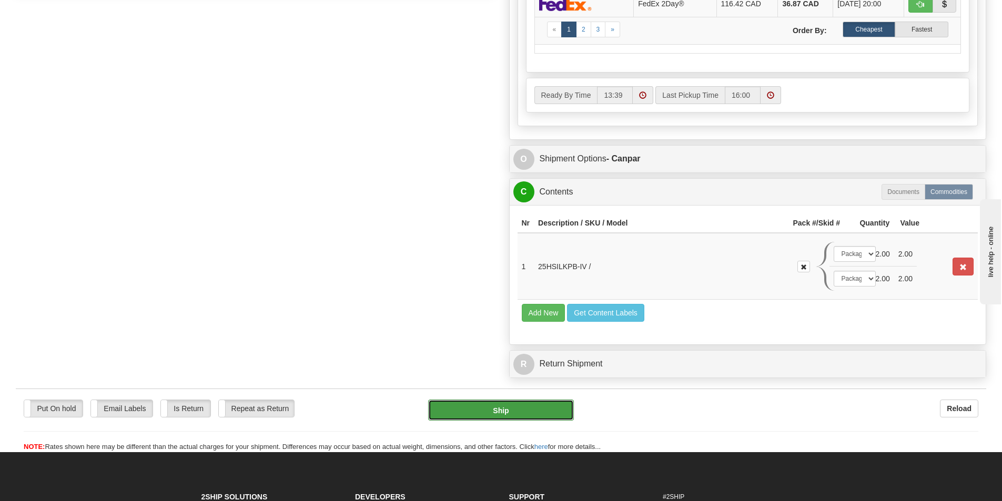
click at [506, 404] on button "Ship" at bounding box center [501, 410] width 146 height 21
type input "1"
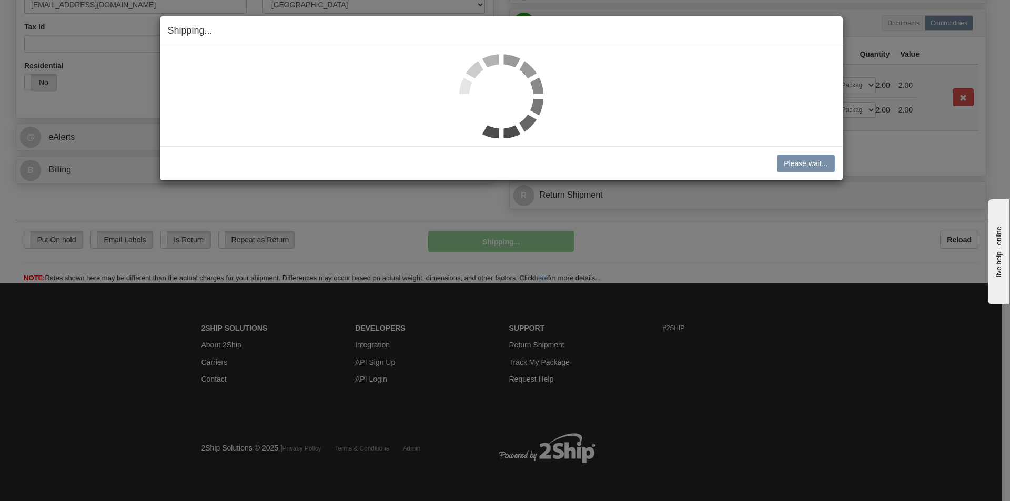
scroll to position [360, 0]
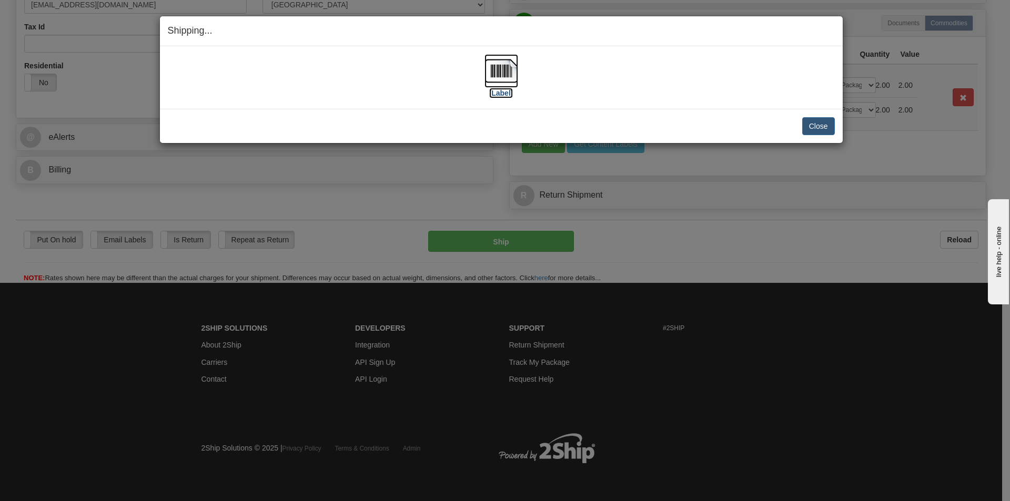
click at [497, 73] on img at bounding box center [501, 71] width 34 height 34
click at [819, 120] on button "Close" at bounding box center [818, 126] width 33 height 18
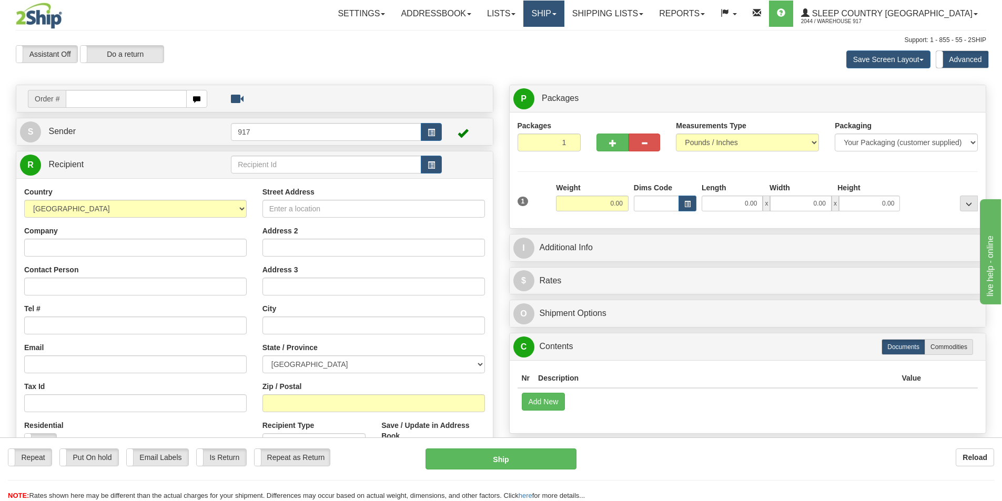
click at [564, 12] on link "Ship" at bounding box center [543, 14] width 40 height 26
click at [564, 39] on link "Ship Screen" at bounding box center [516, 37] width 95 height 14
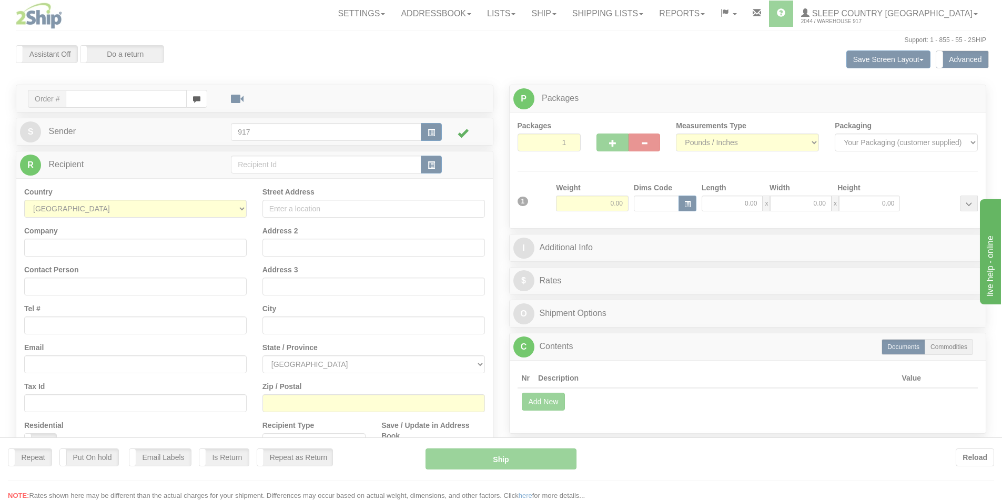
click at [673, 8] on div at bounding box center [501, 250] width 1002 height 501
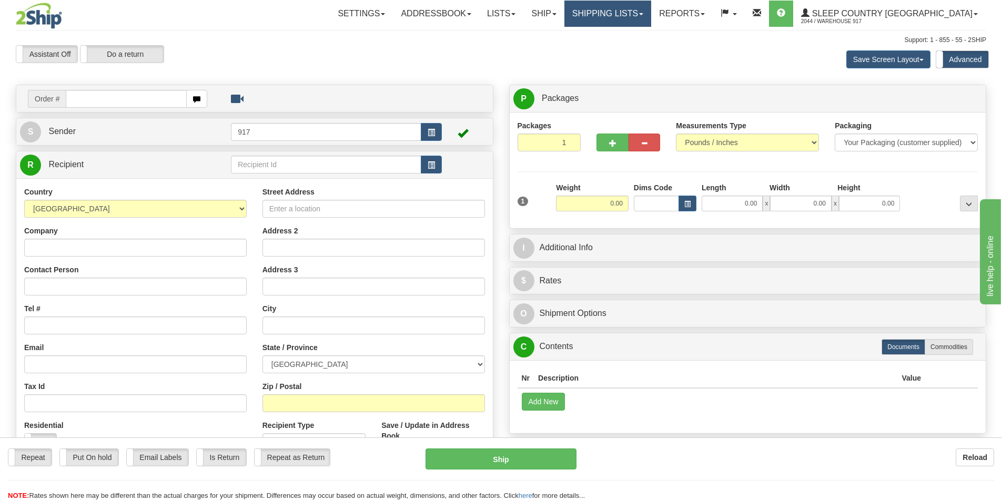
click at [651, 9] on link "Shipping lists" at bounding box center [607, 14] width 87 height 26
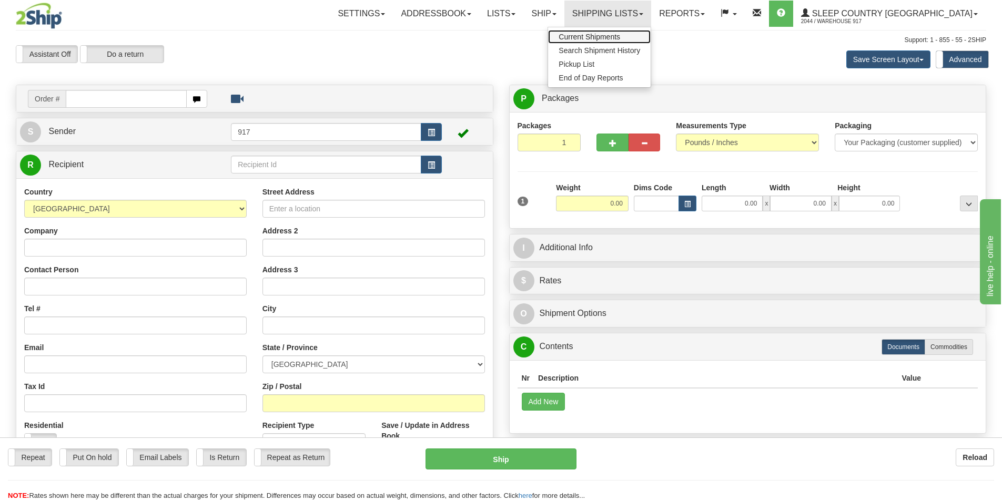
click at [620, 34] on span "Current Shipments" at bounding box center [589, 37] width 62 height 8
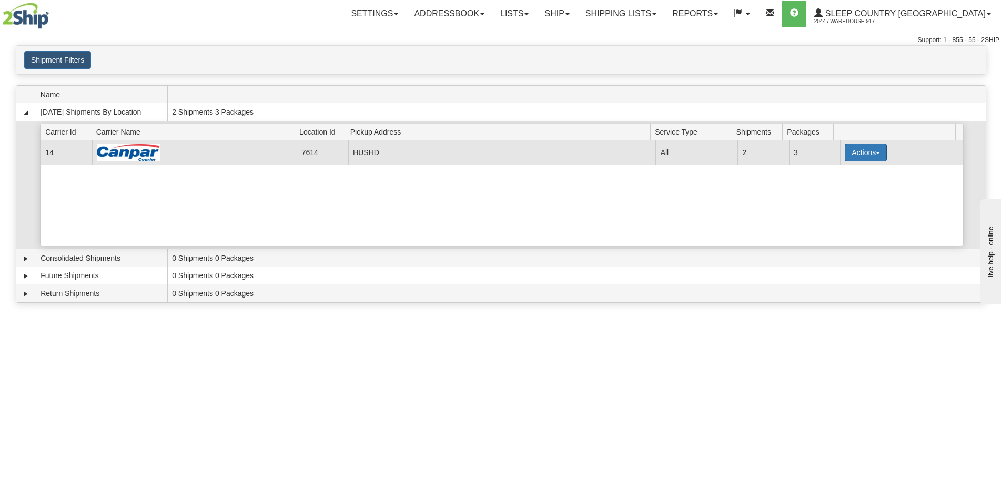
click at [845, 154] on button "Actions" at bounding box center [866, 153] width 42 height 18
click at [833, 183] on span "Close" at bounding box center [824, 185] width 24 height 7
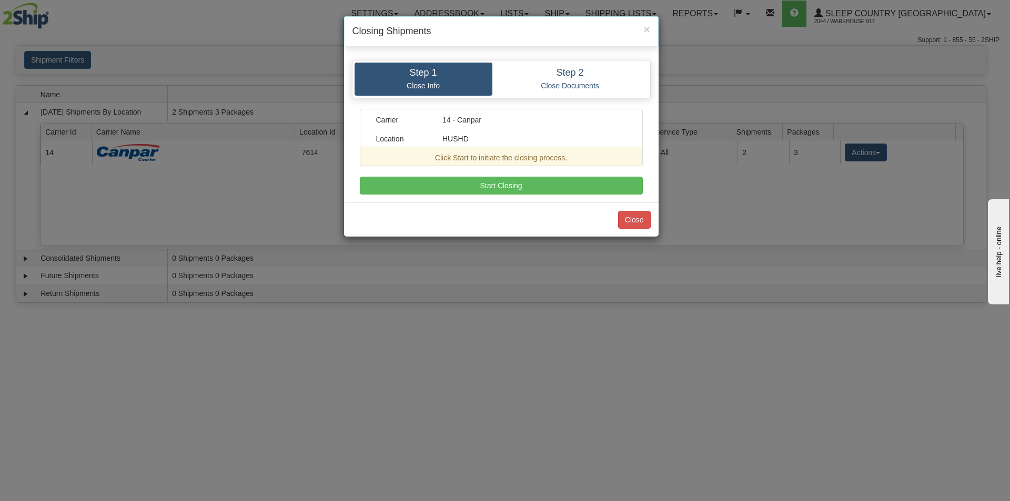
click at [542, 176] on div "Carrier 14 - Canpar Location HUSHD Click Start to initiate the closing process.…" at bounding box center [501, 152] width 283 height 86
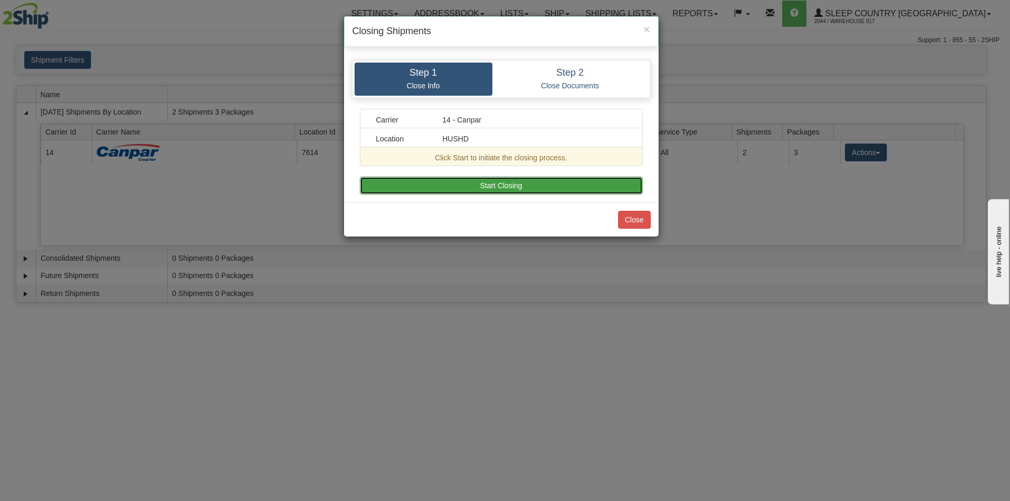
click at [542, 178] on button "Start Closing" at bounding box center [501, 186] width 283 height 18
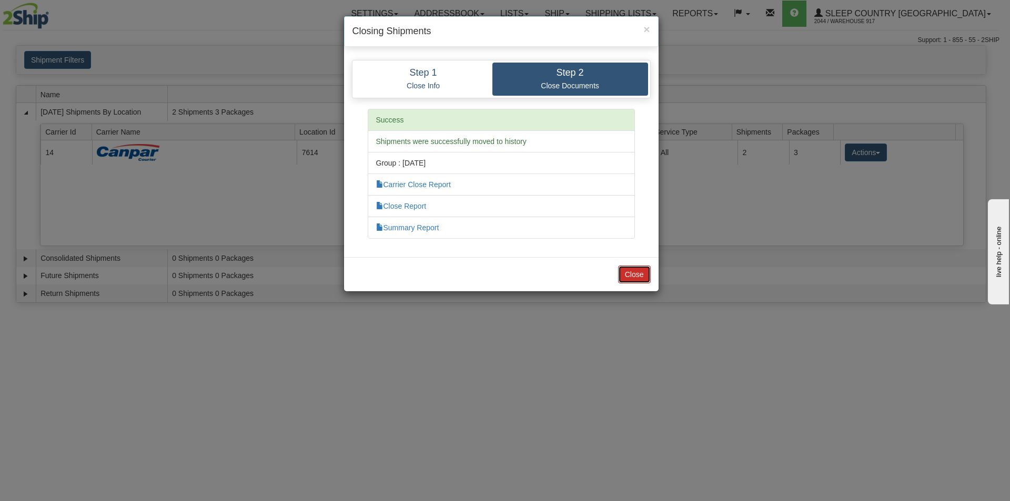
click at [633, 281] on button "Close" at bounding box center [634, 275] width 33 height 18
